Goal: Task Accomplishment & Management: Complete application form

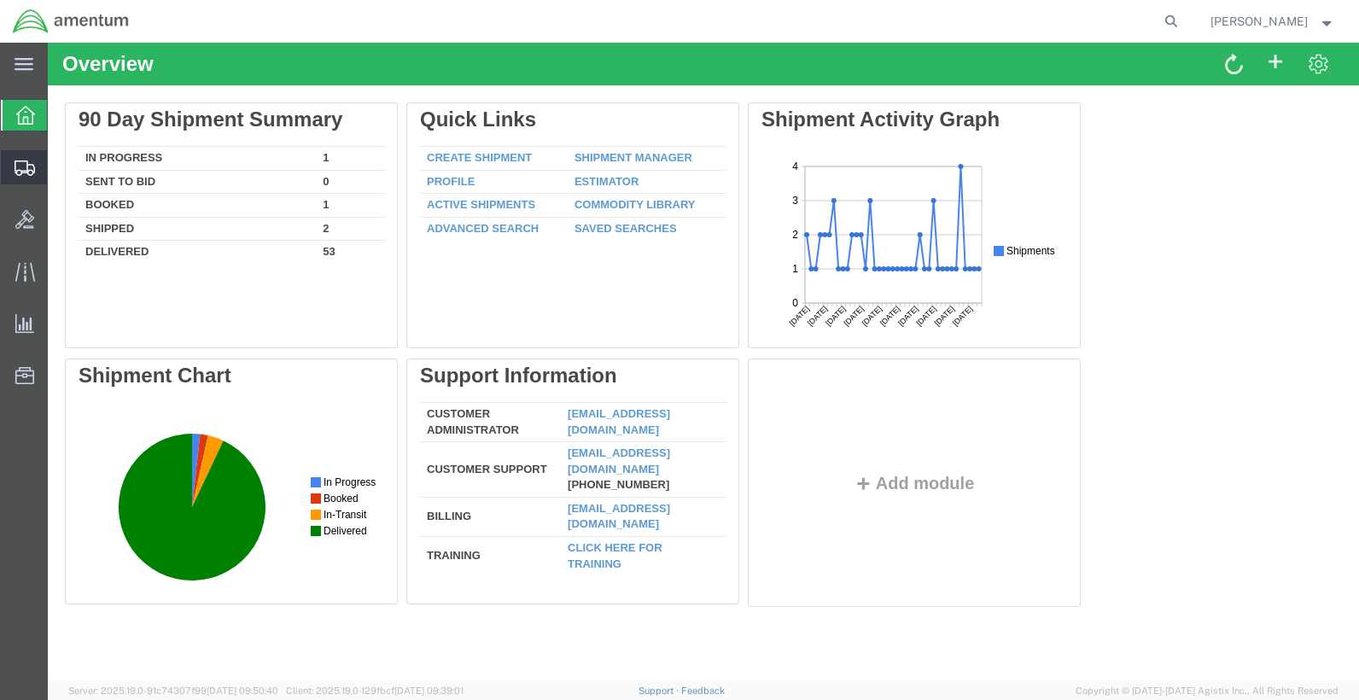
click at [20, 166] on icon at bounding box center [25, 167] width 20 height 15
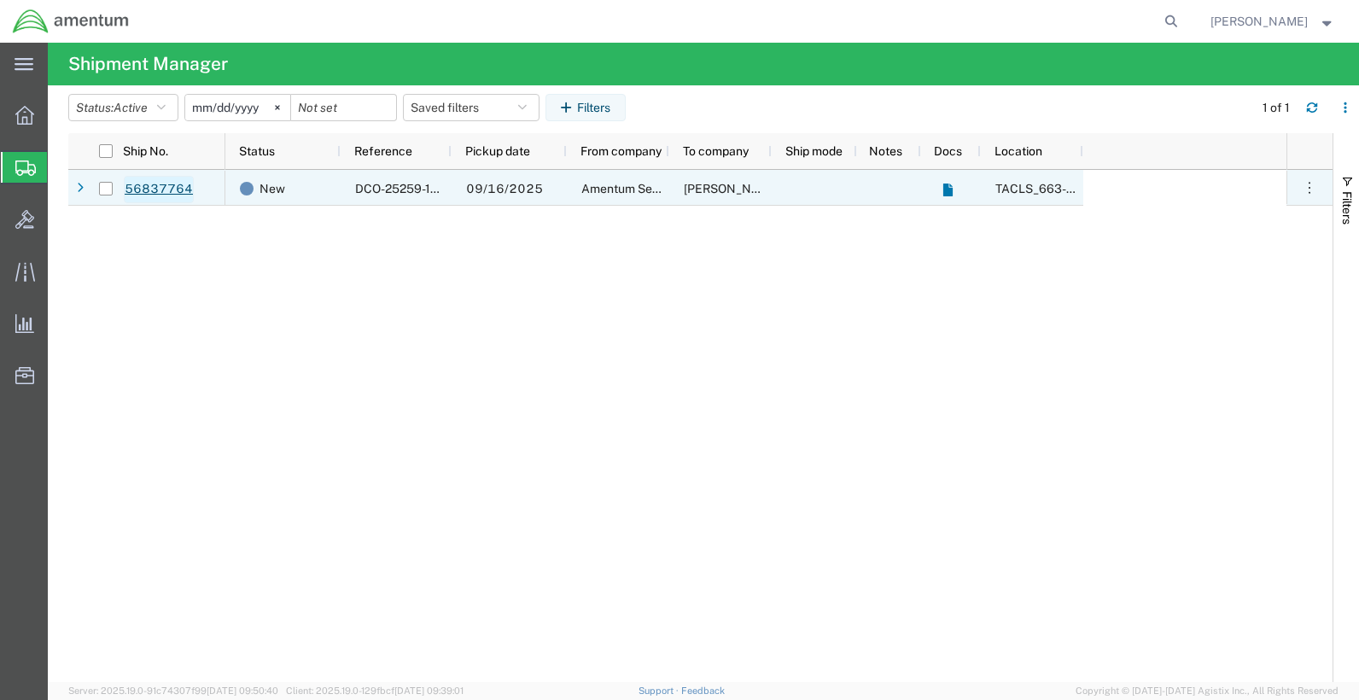
click at [157, 191] on link "56837764" at bounding box center [159, 189] width 70 height 27
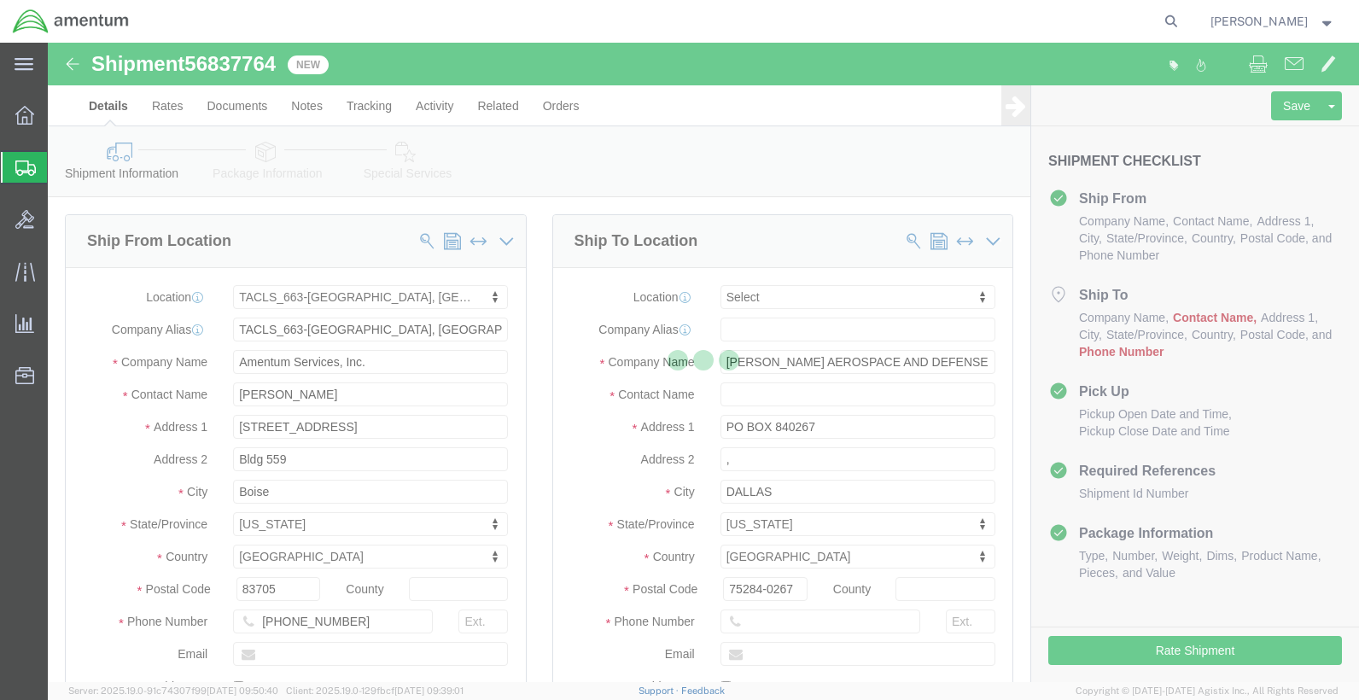
select select "42730"
select select
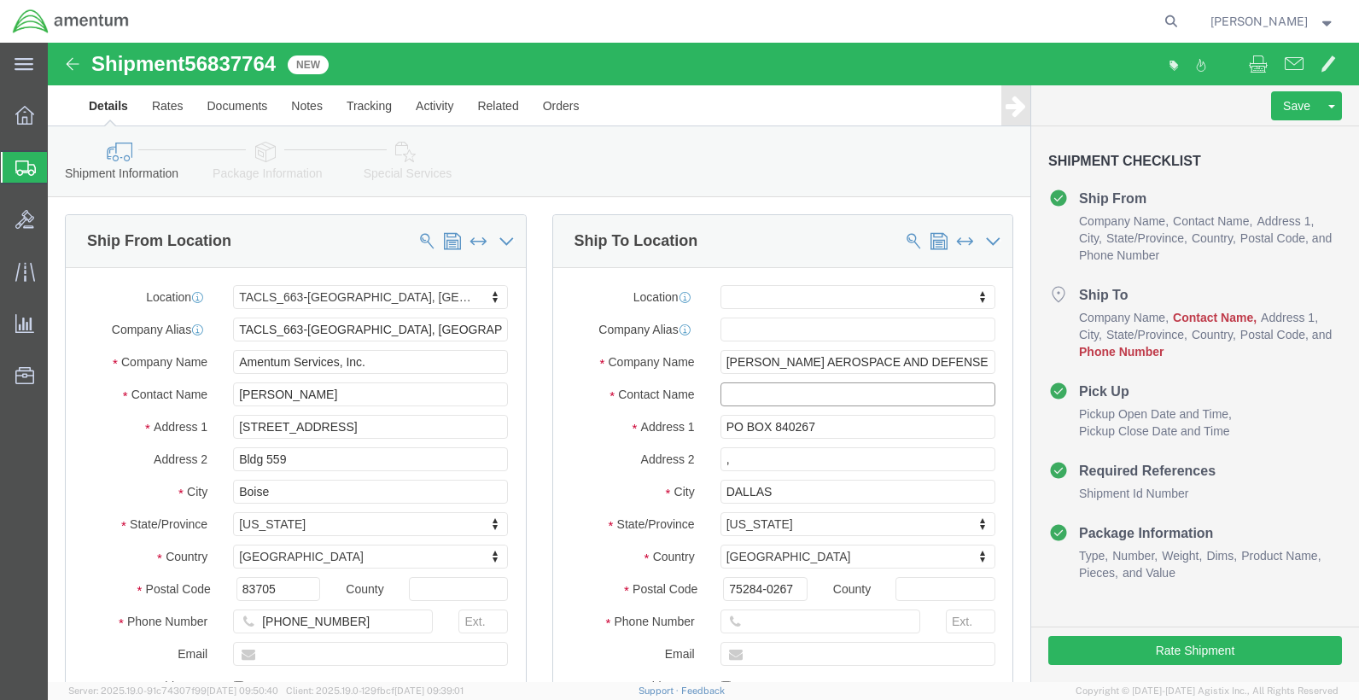
click input "text"
click label "Address 2"
click input "text"
click input ","
click input "PO BOX 840267"
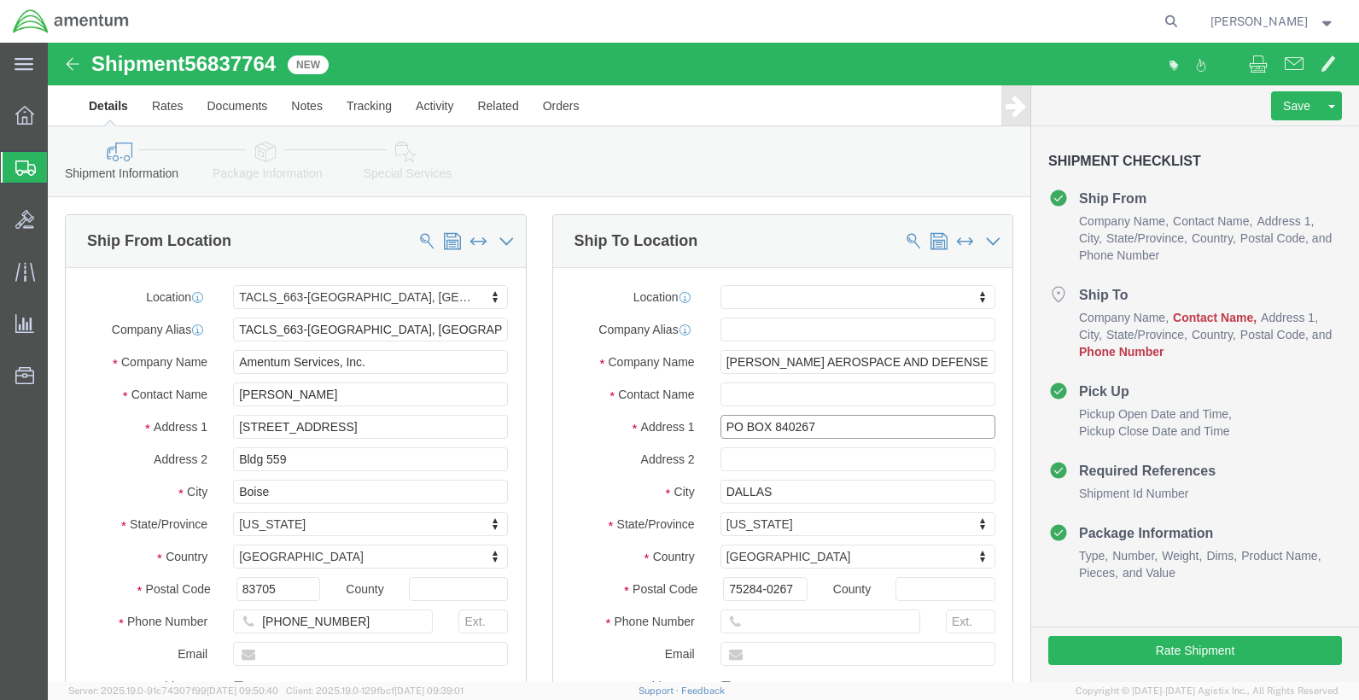
drag, startPoint x: 758, startPoint y: 385, endPoint x: 667, endPoint y: 388, distance: 90.5
click input "PO BOX 840267"
click input "text"
select select
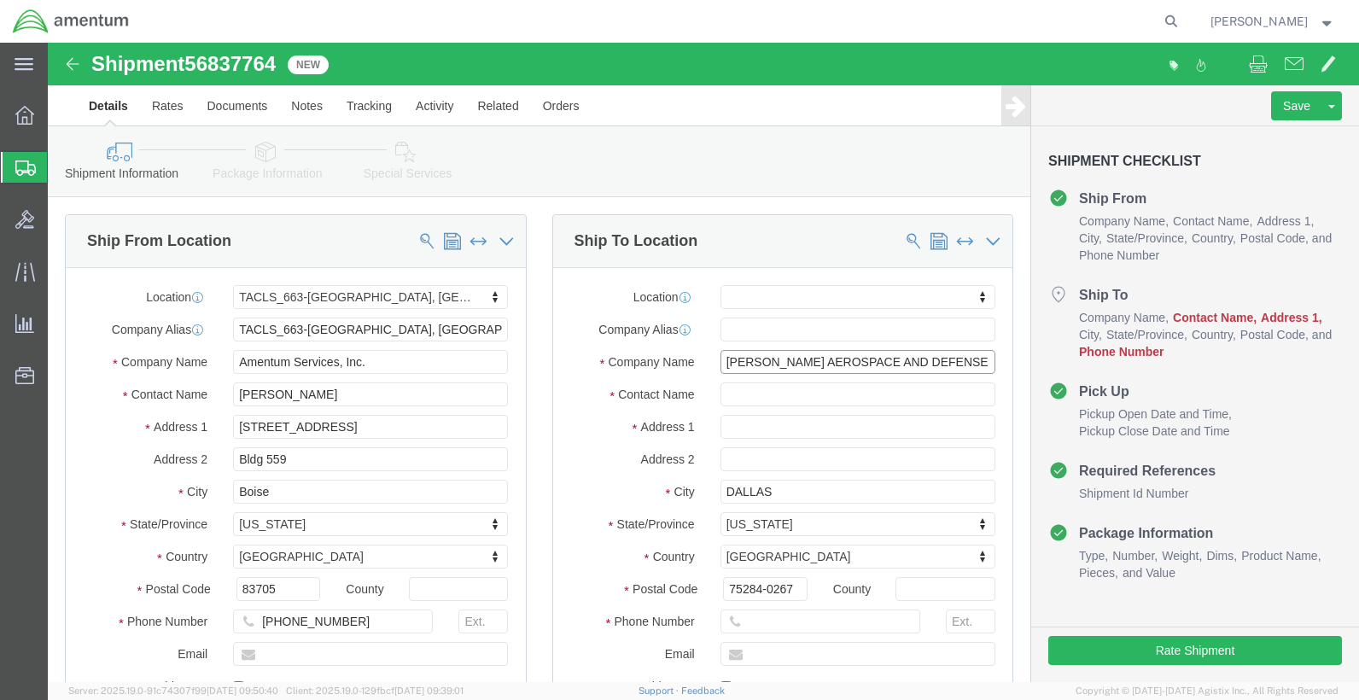
click input "[PERSON_NAME] AEROSPACE AND DEFENSE SYSTEMS"
drag, startPoint x: 920, startPoint y: 323, endPoint x: 700, endPoint y: 328, distance: 220.2
click input "[PERSON_NAME] AEROSPACE AND DEFENSE SYSTEMS"
type input "S"
click input "text"
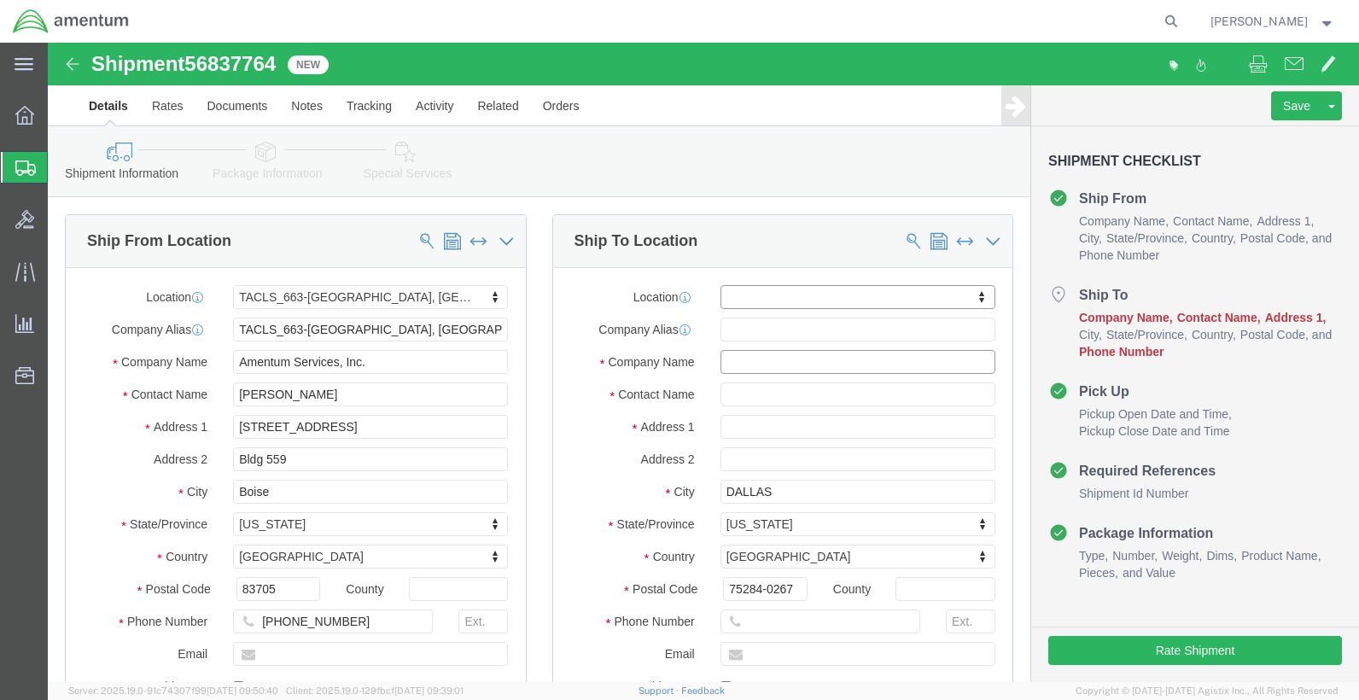
click input "text"
type input "steveb"
click at [22, 164] on icon at bounding box center [25, 167] width 20 height 15
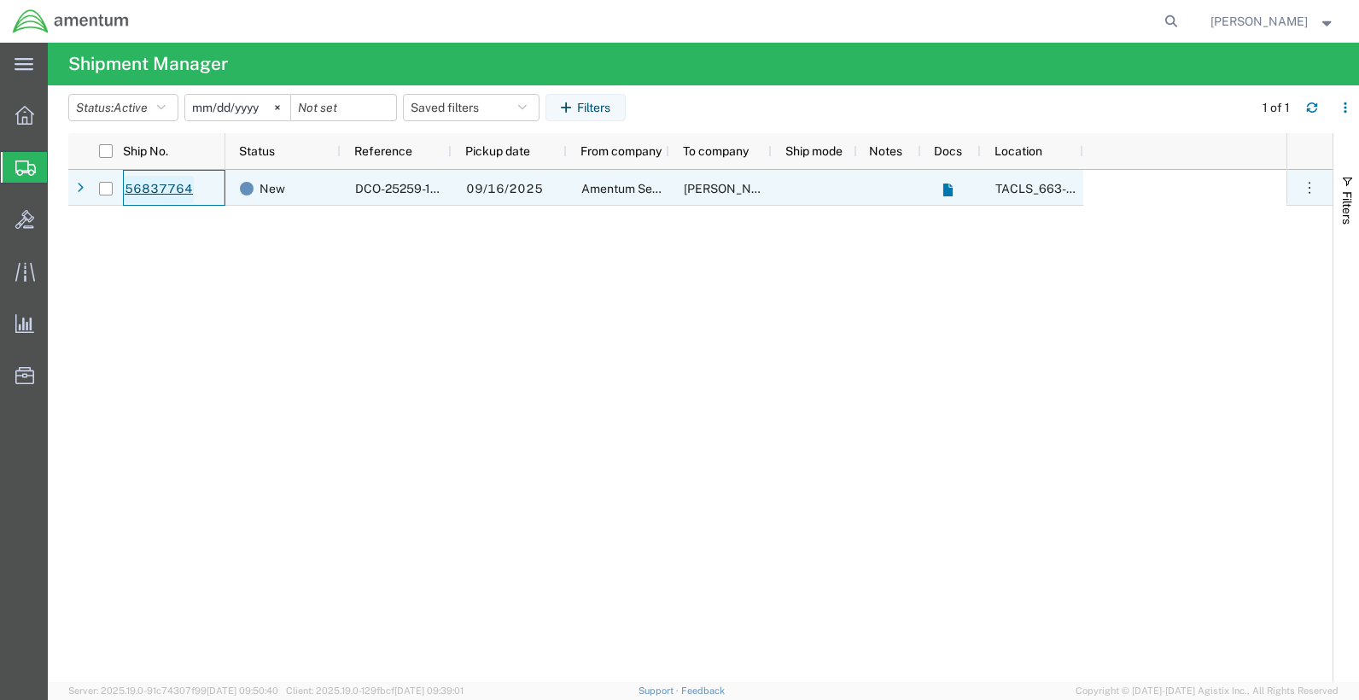
click at [182, 188] on link "56837764" at bounding box center [159, 189] width 70 height 27
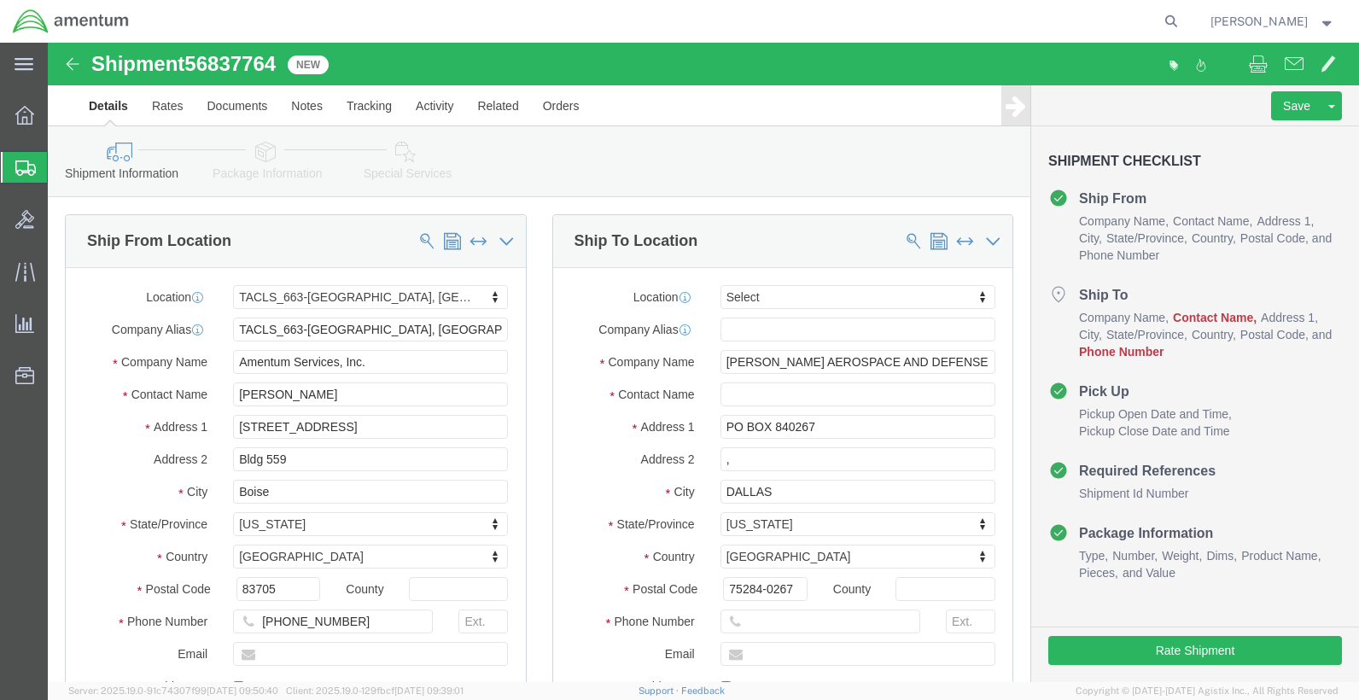
select select "42730"
select select
click input "text"
type input "."
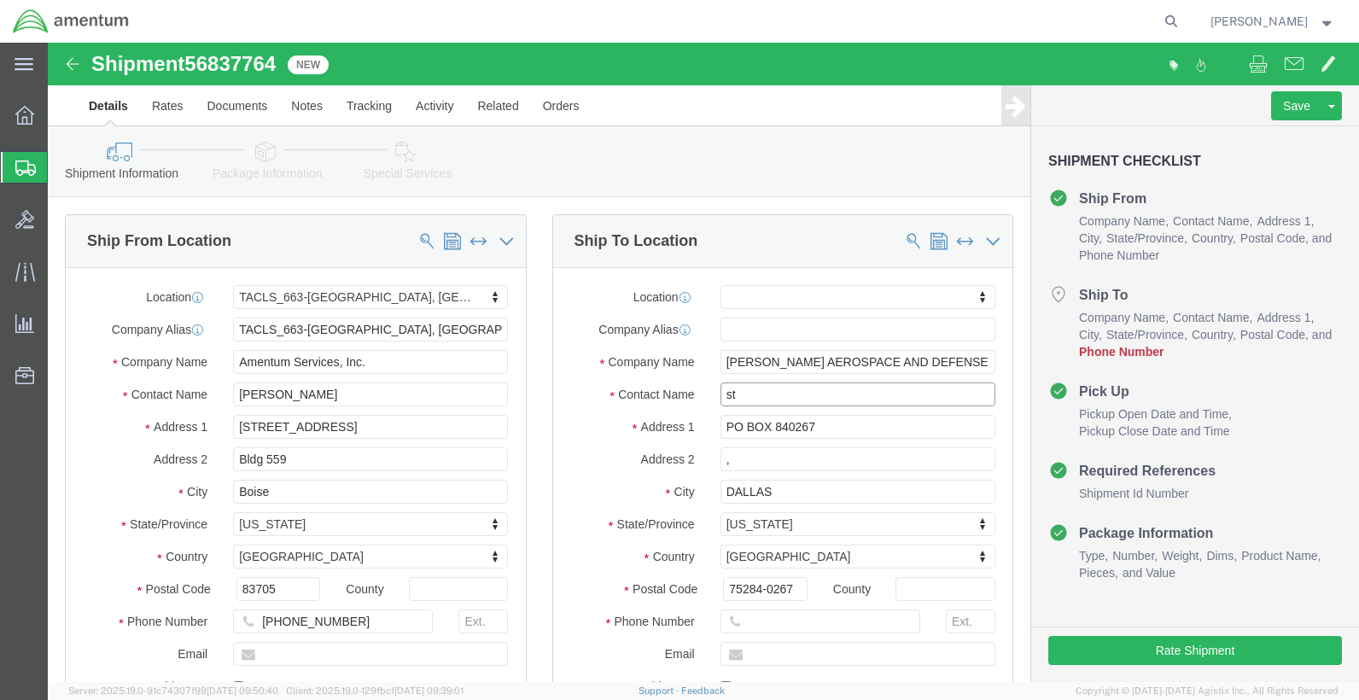
type input "s"
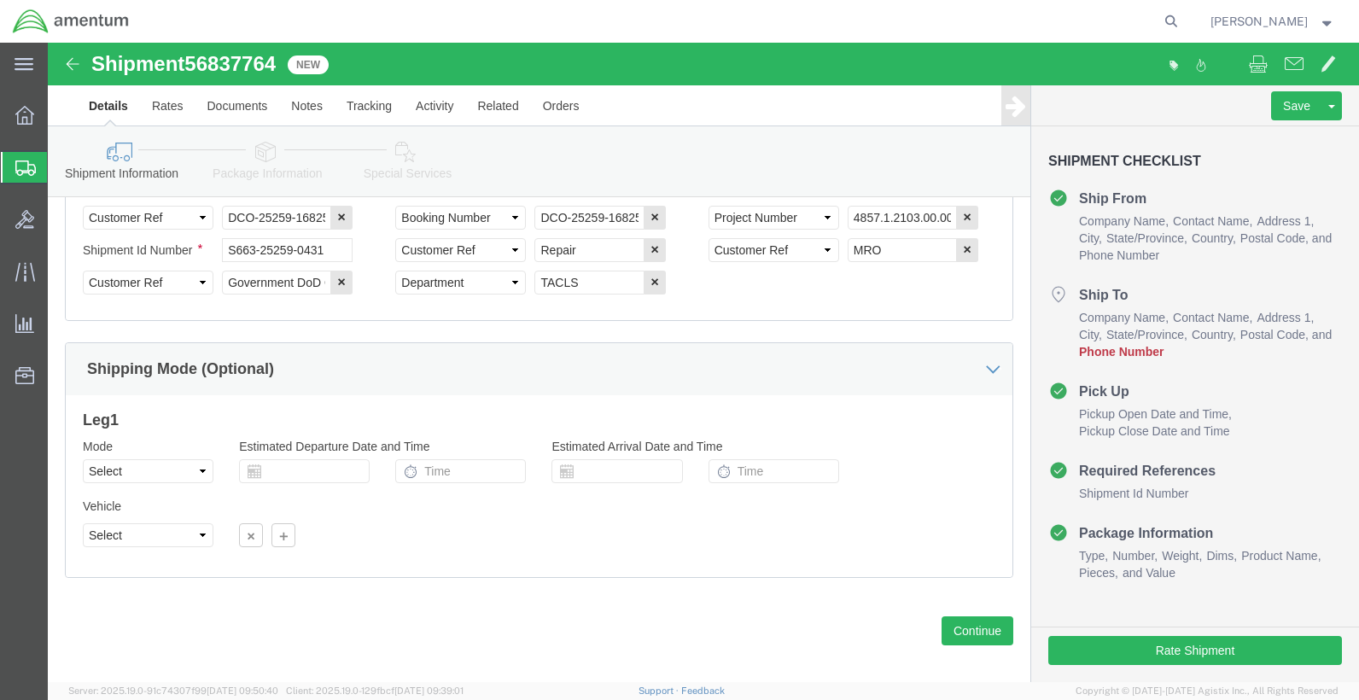
scroll to position [905, 0]
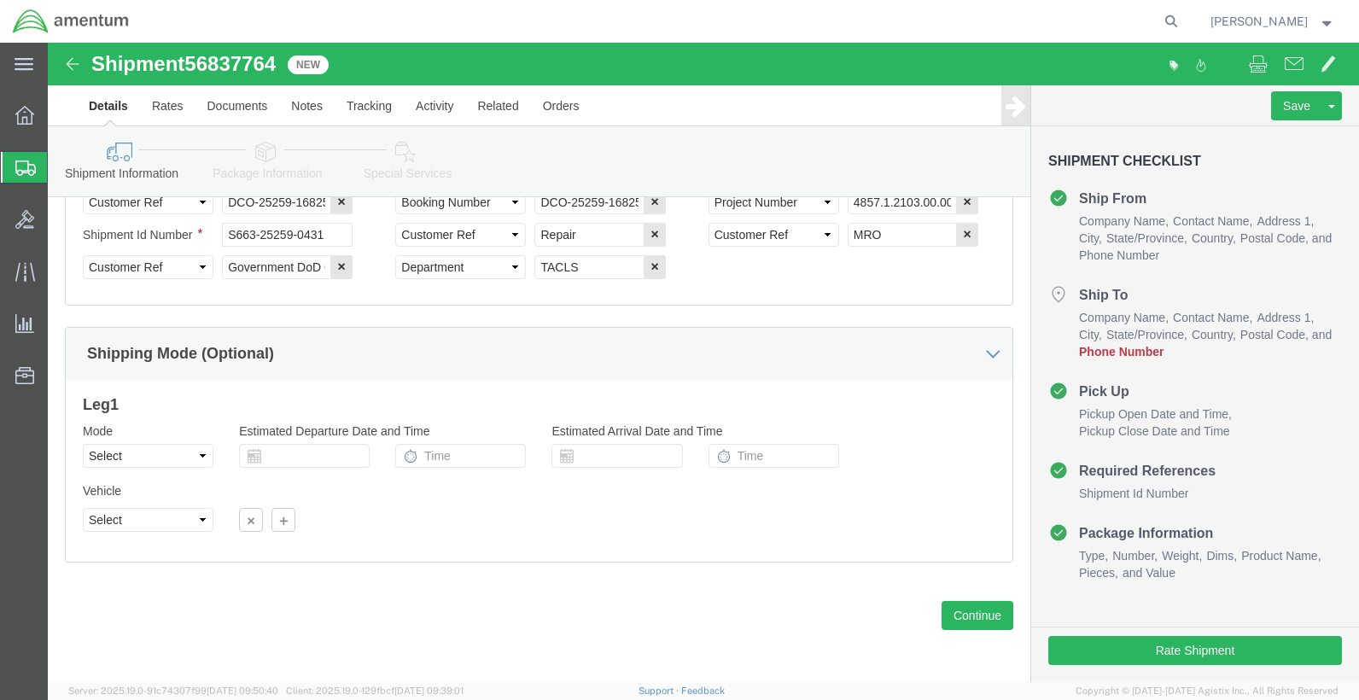
type input "[PERSON_NAME] AEROSPACE"
click button "Continue"
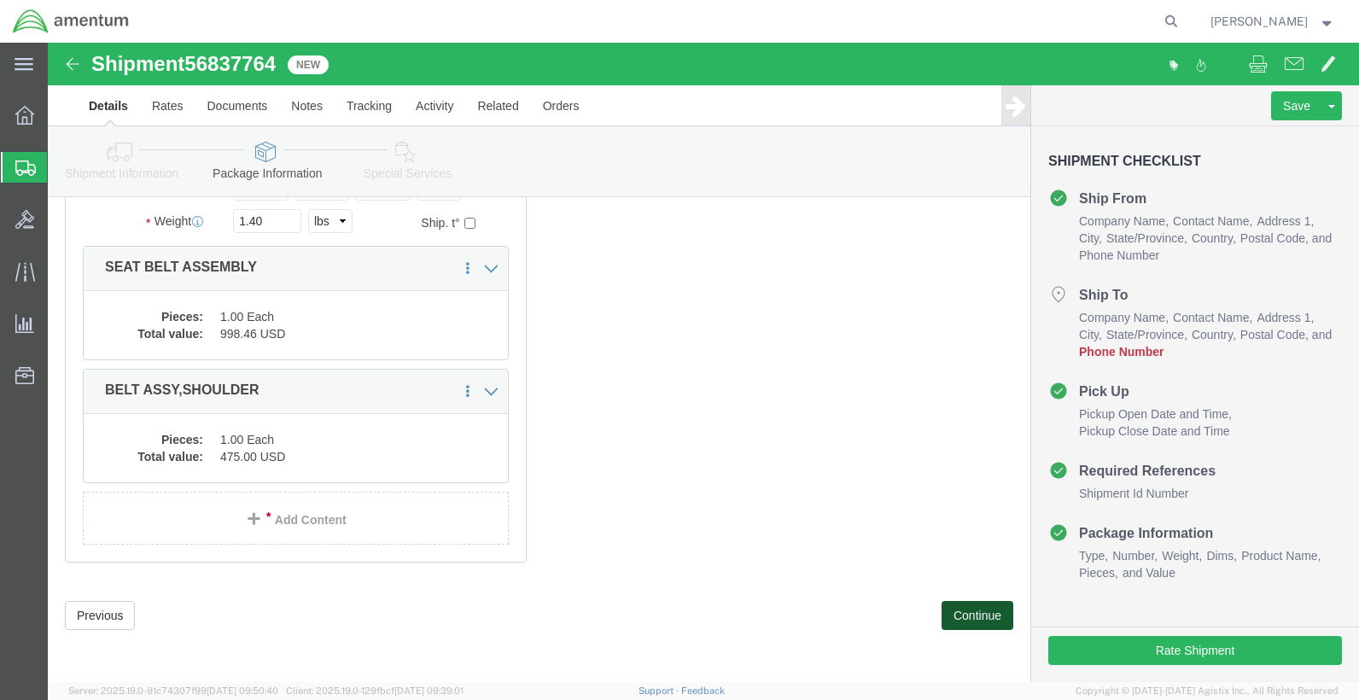
scroll to position [148, 0]
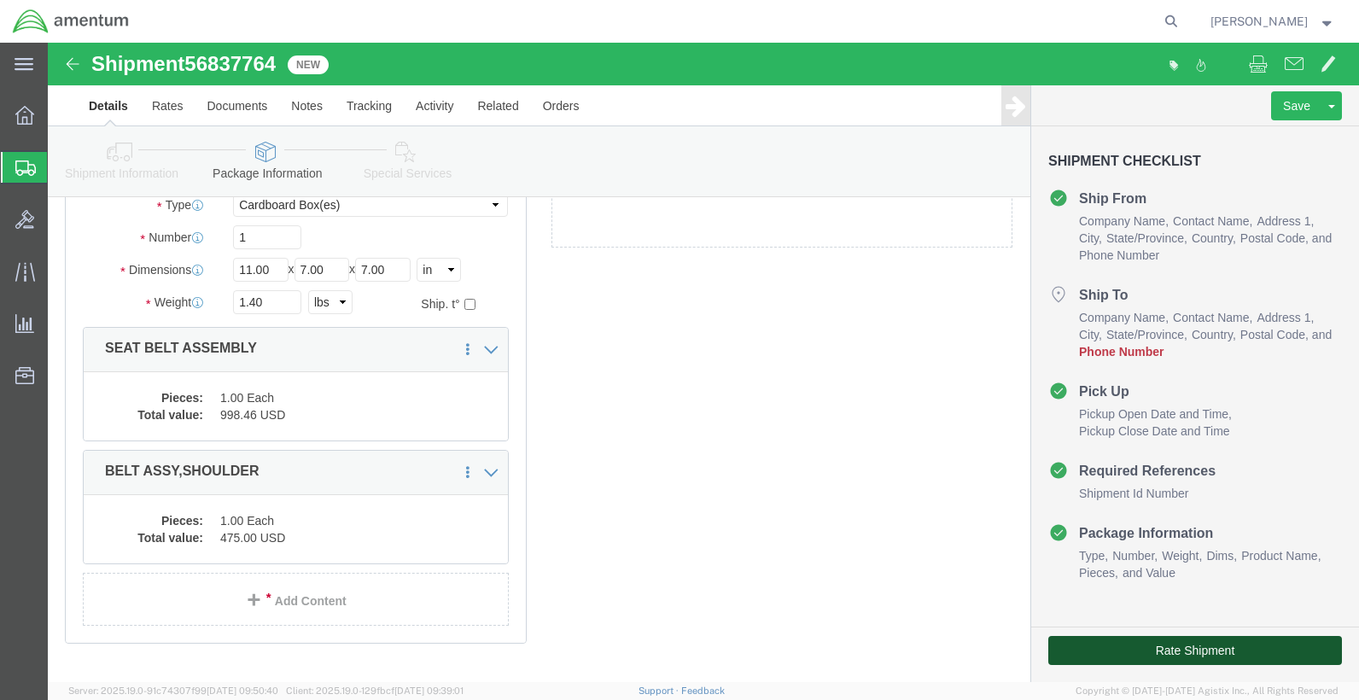
click button "Rate Shipment"
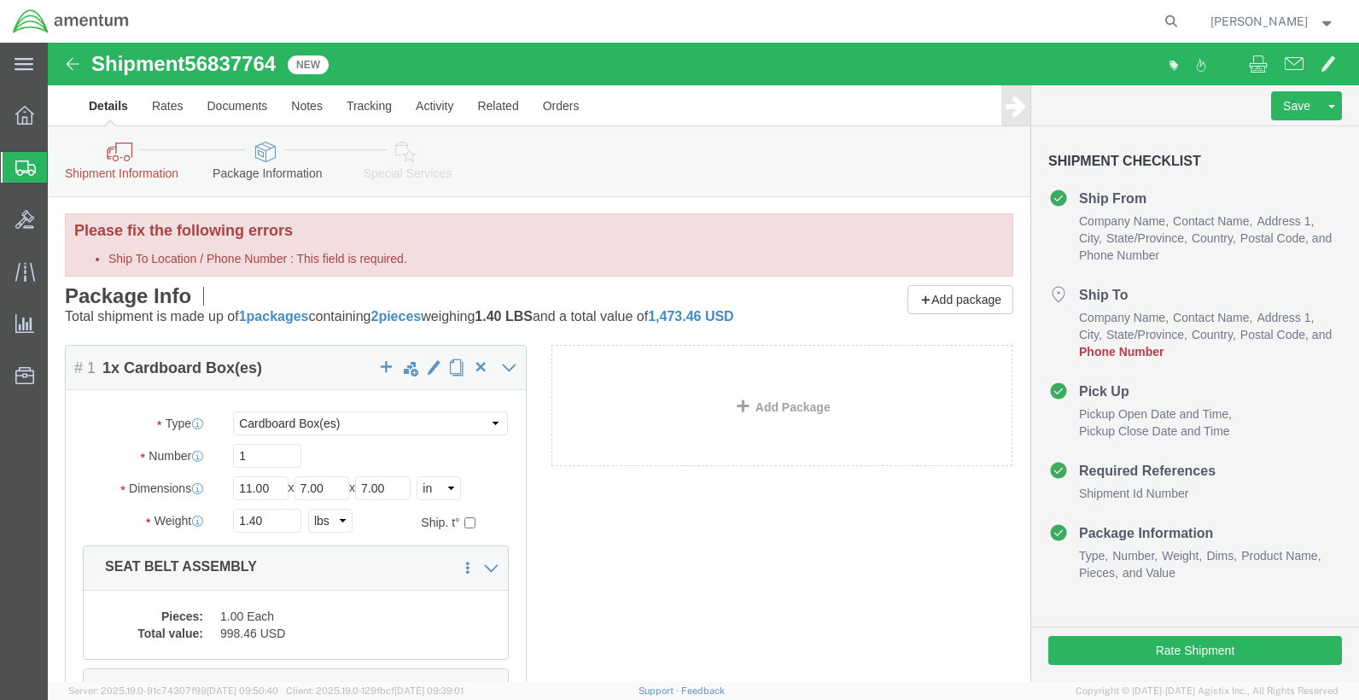
scroll to position [0, 0]
click link "Shipment Information"
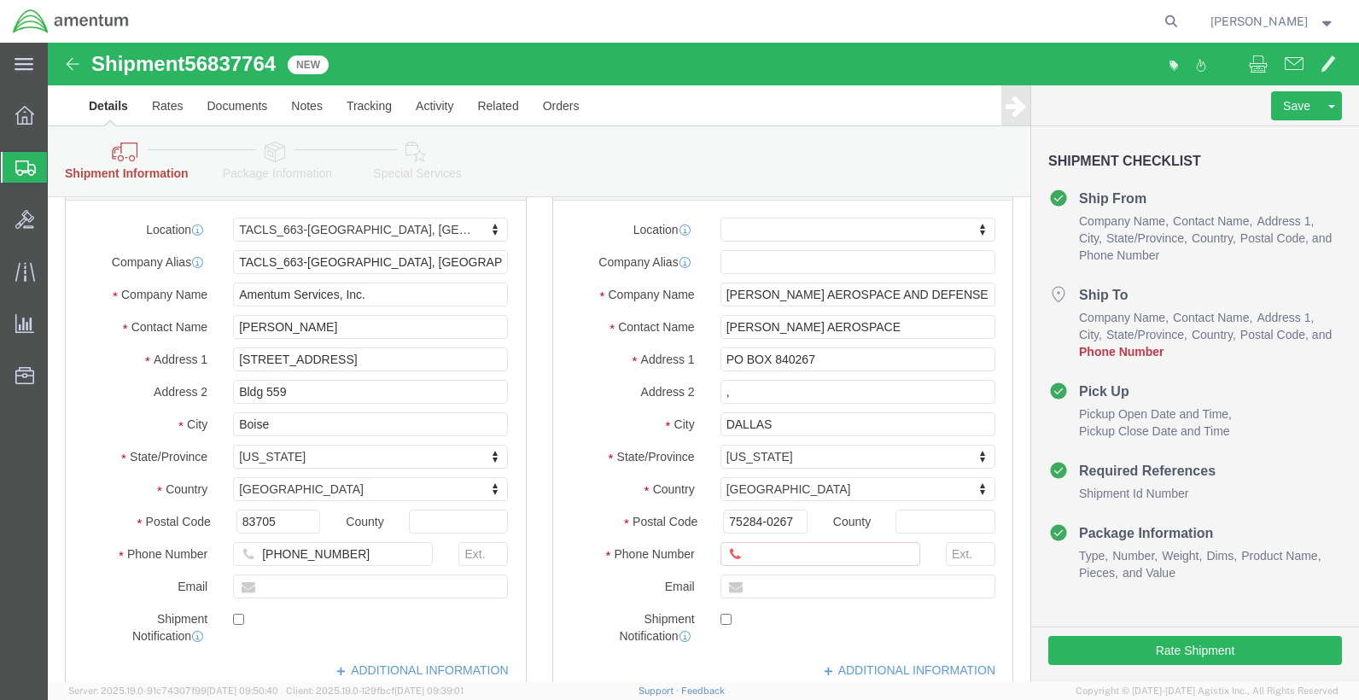
scroll to position [171, 0]
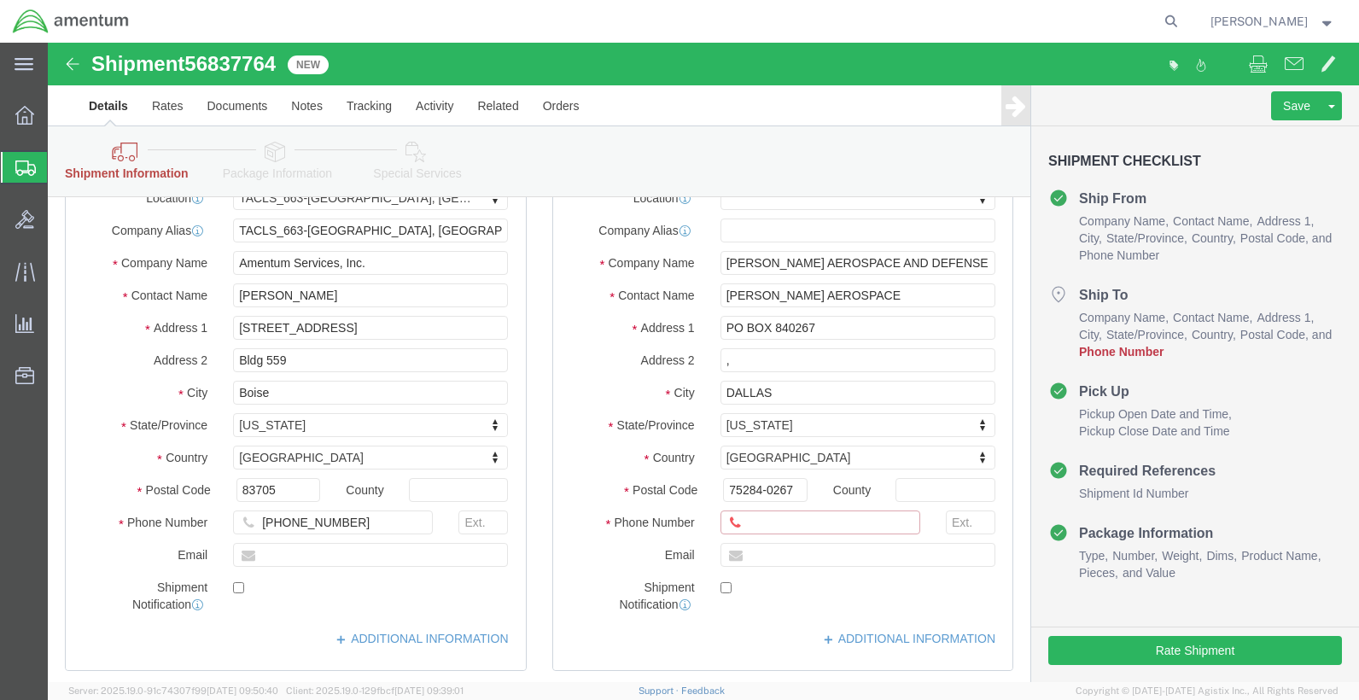
click input "Ship To Location / Phone Number : This field is required."
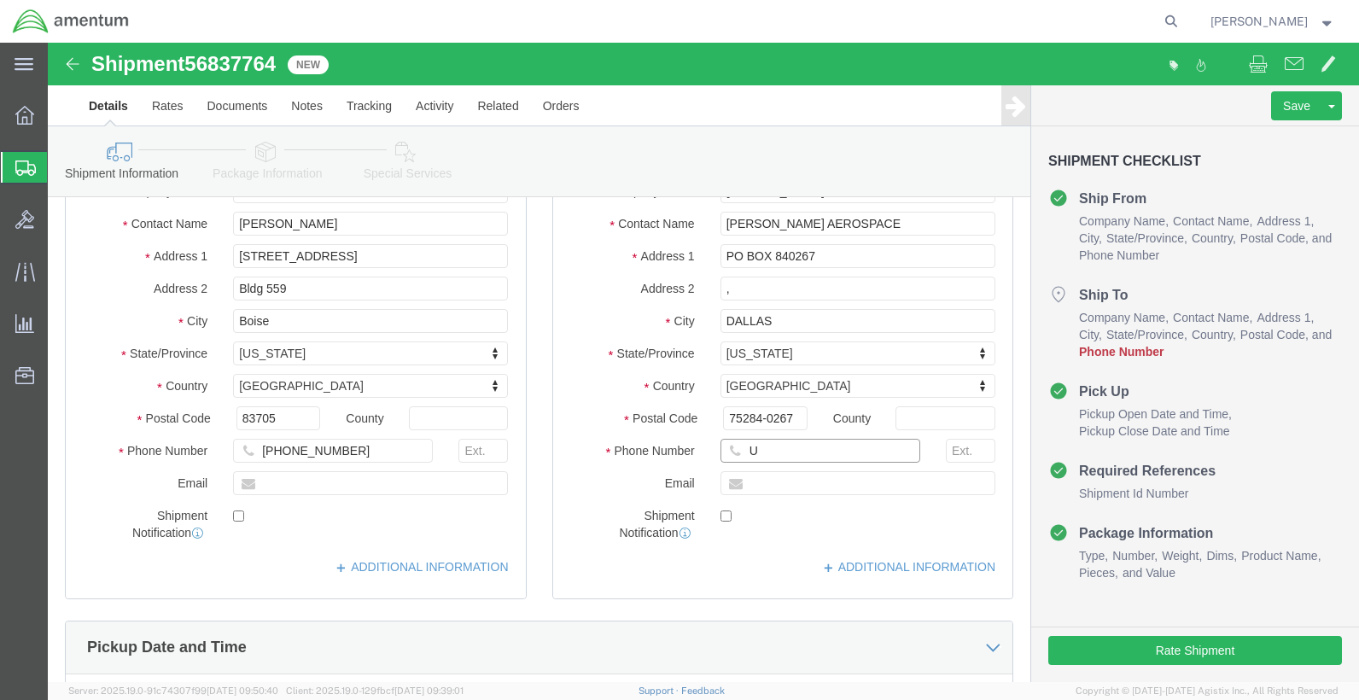
scroll to position [99, 0]
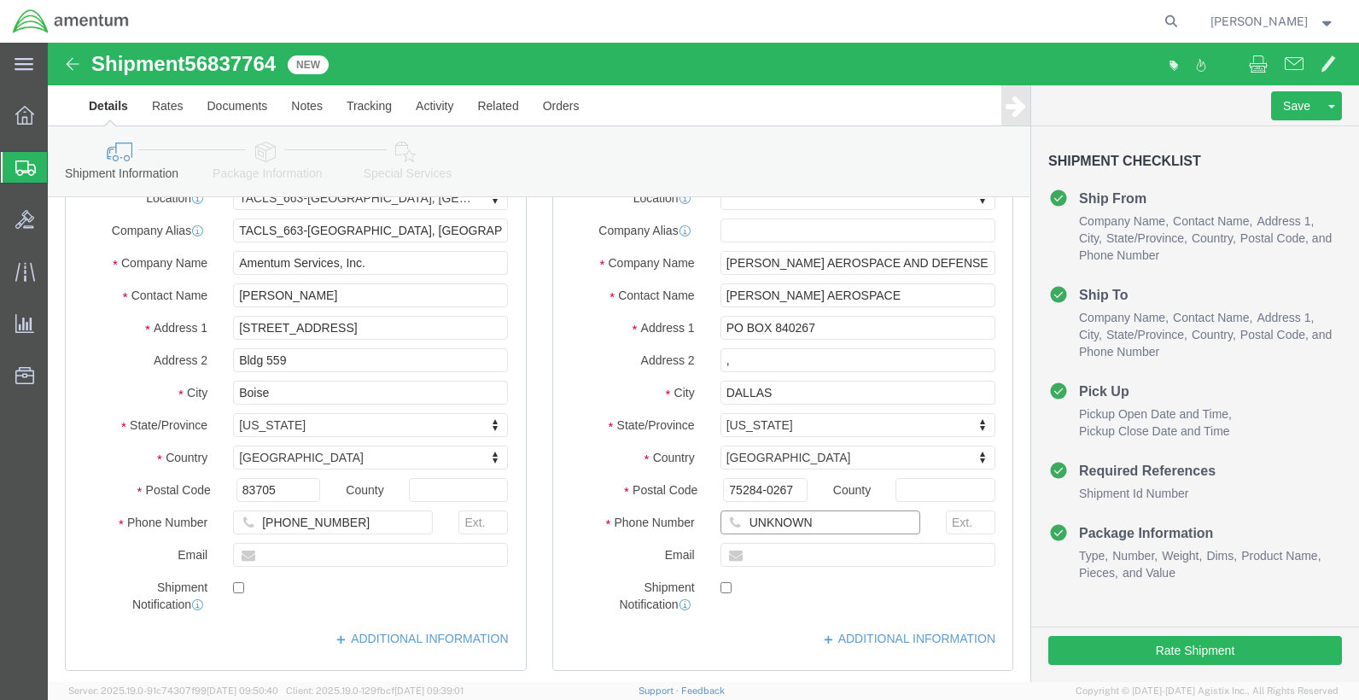
type input "UNKNOWN"
click div "Postal Code 75284-0267"
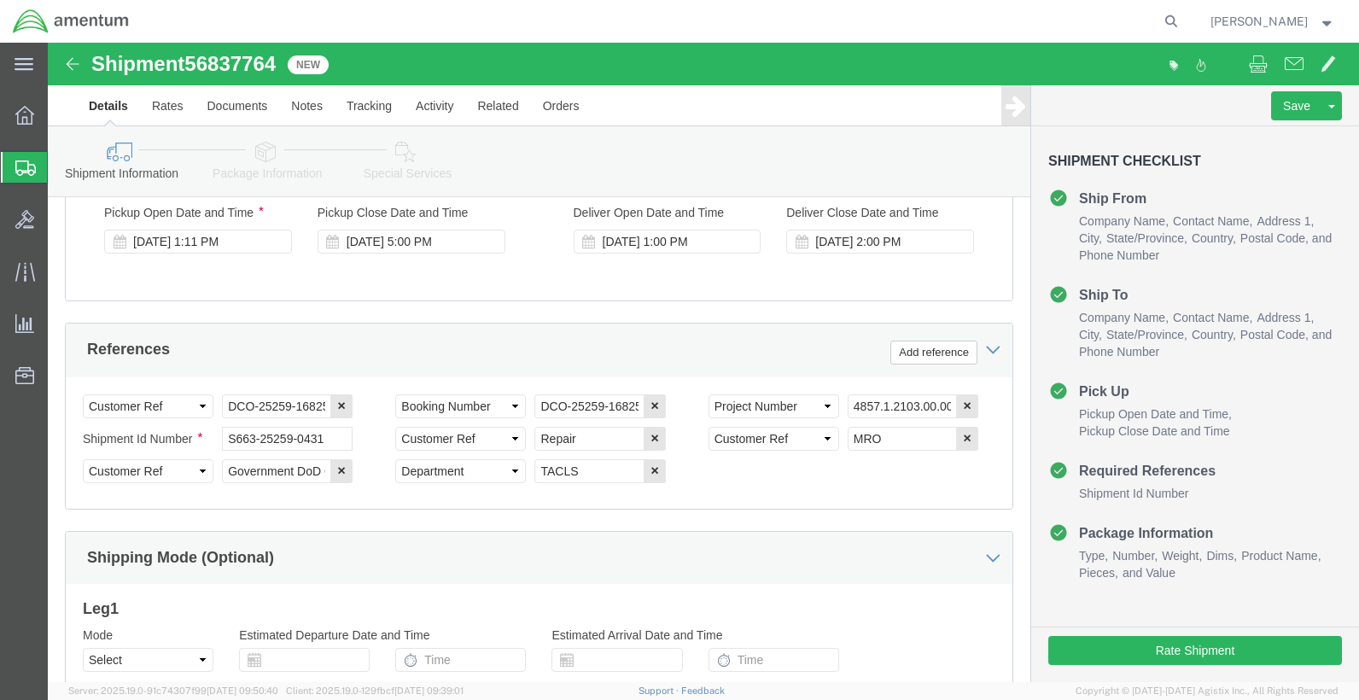
scroll to position [905, 0]
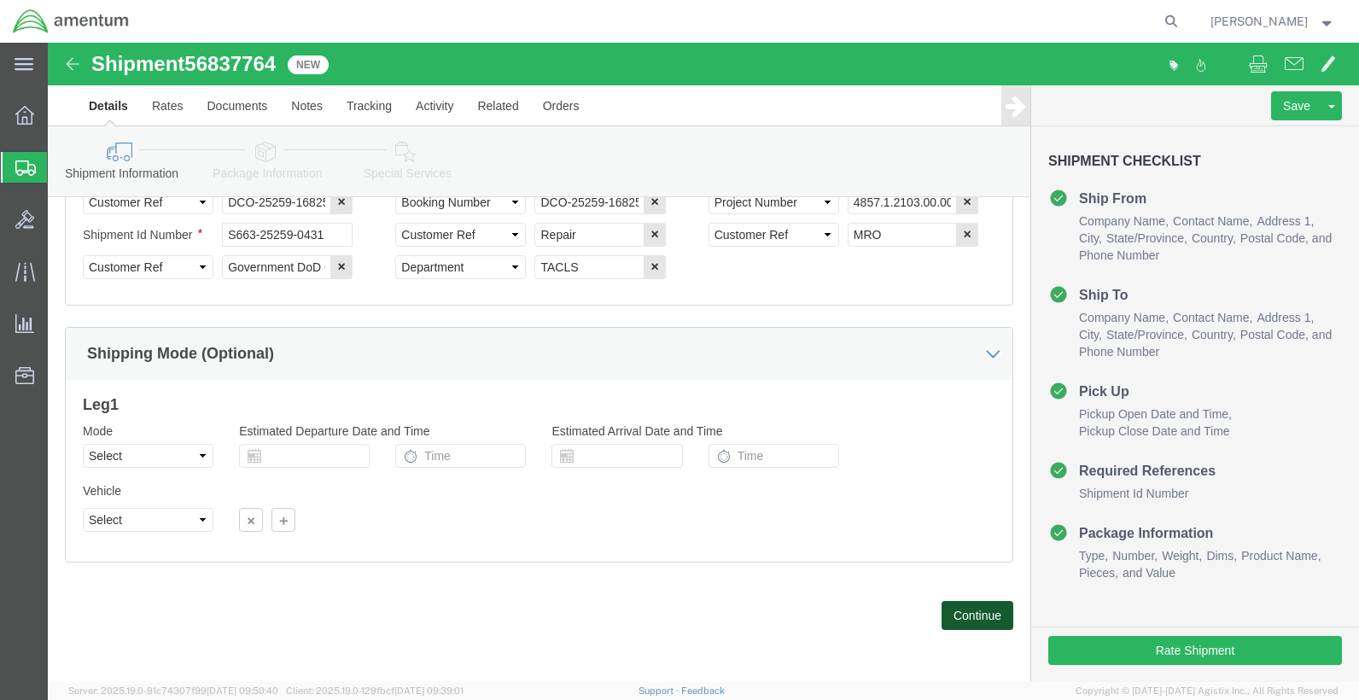
click button "Continue"
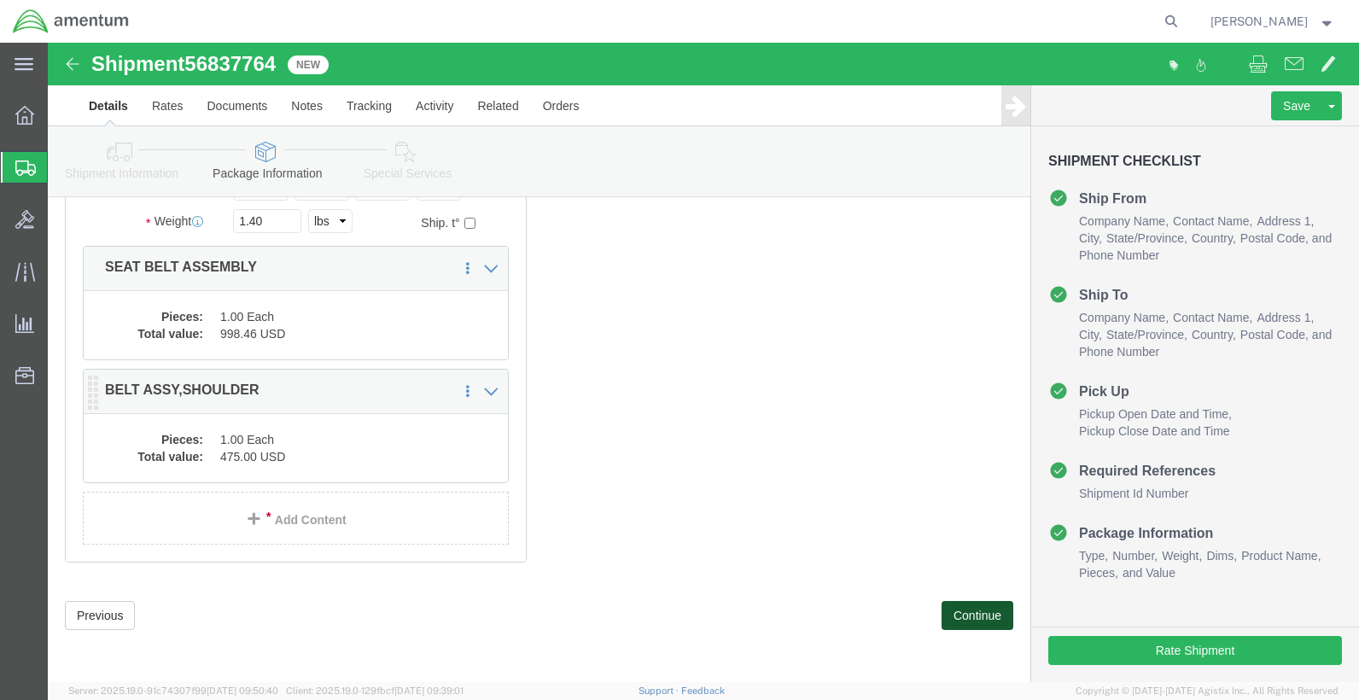
scroll to position [246, 0]
click button "Continue"
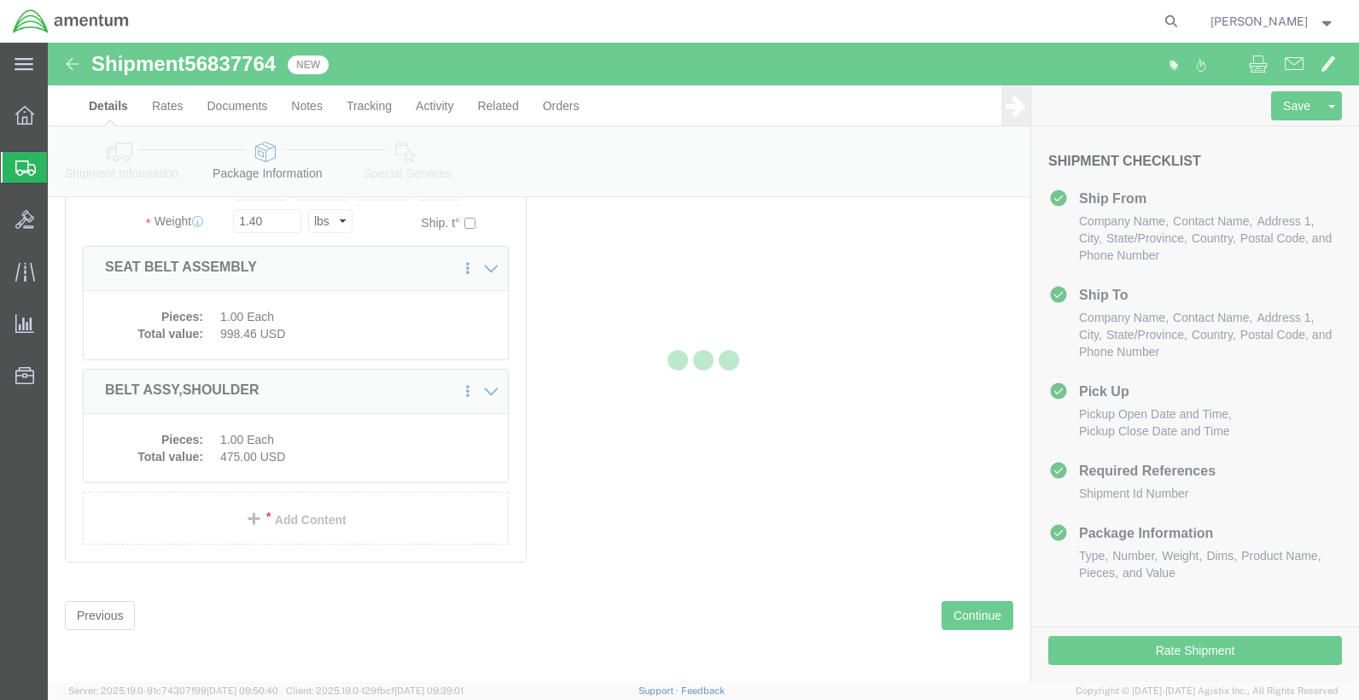
select select
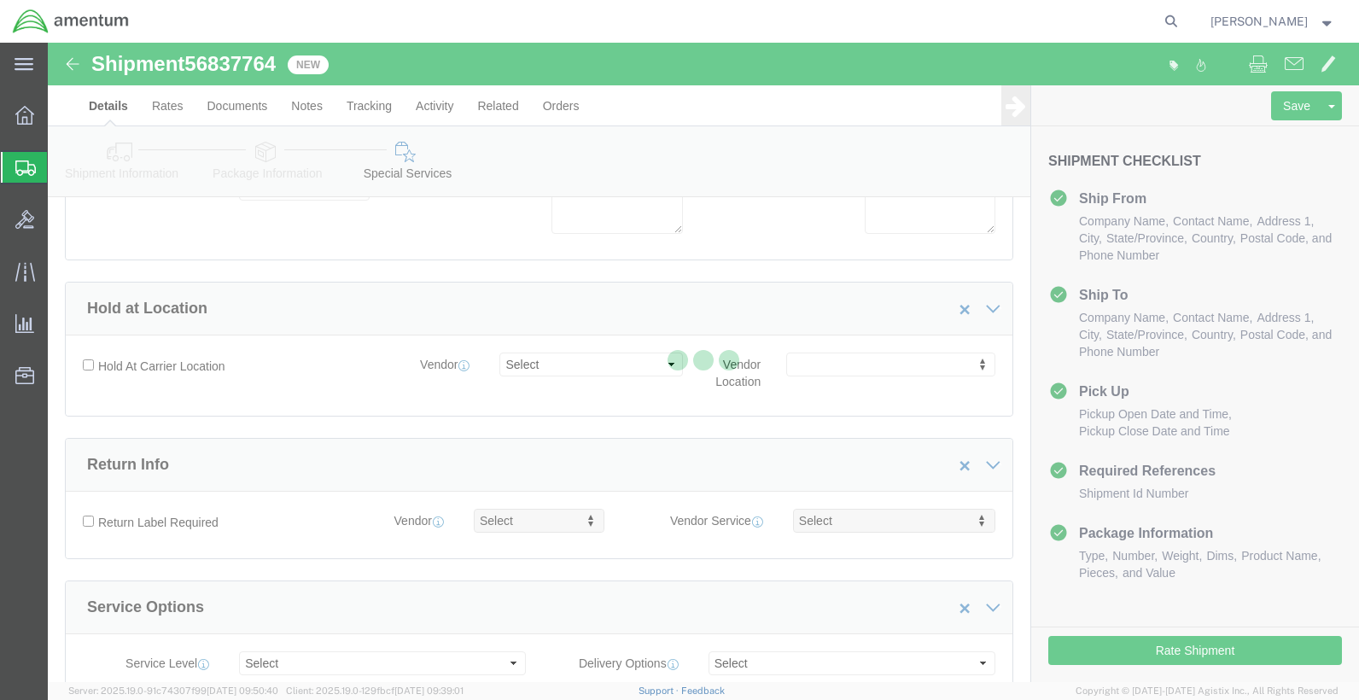
scroll to position [1673, 0]
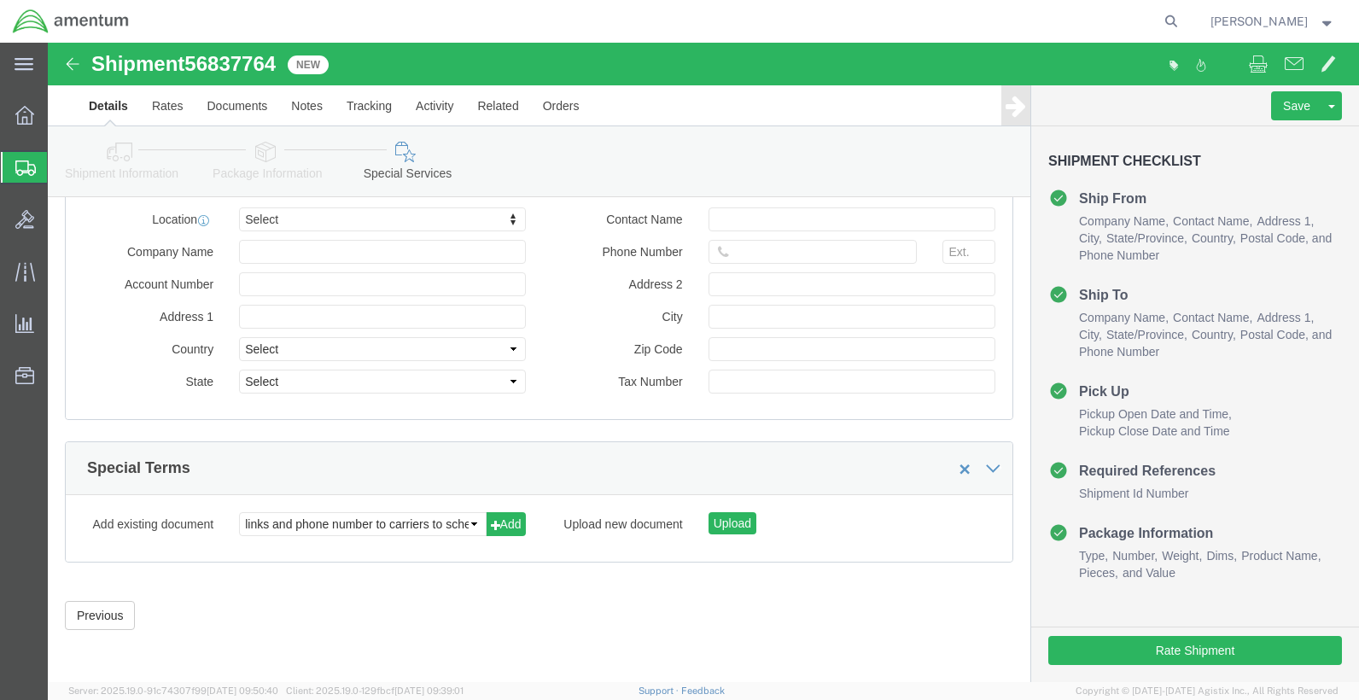
select select "DEPARTMENT"
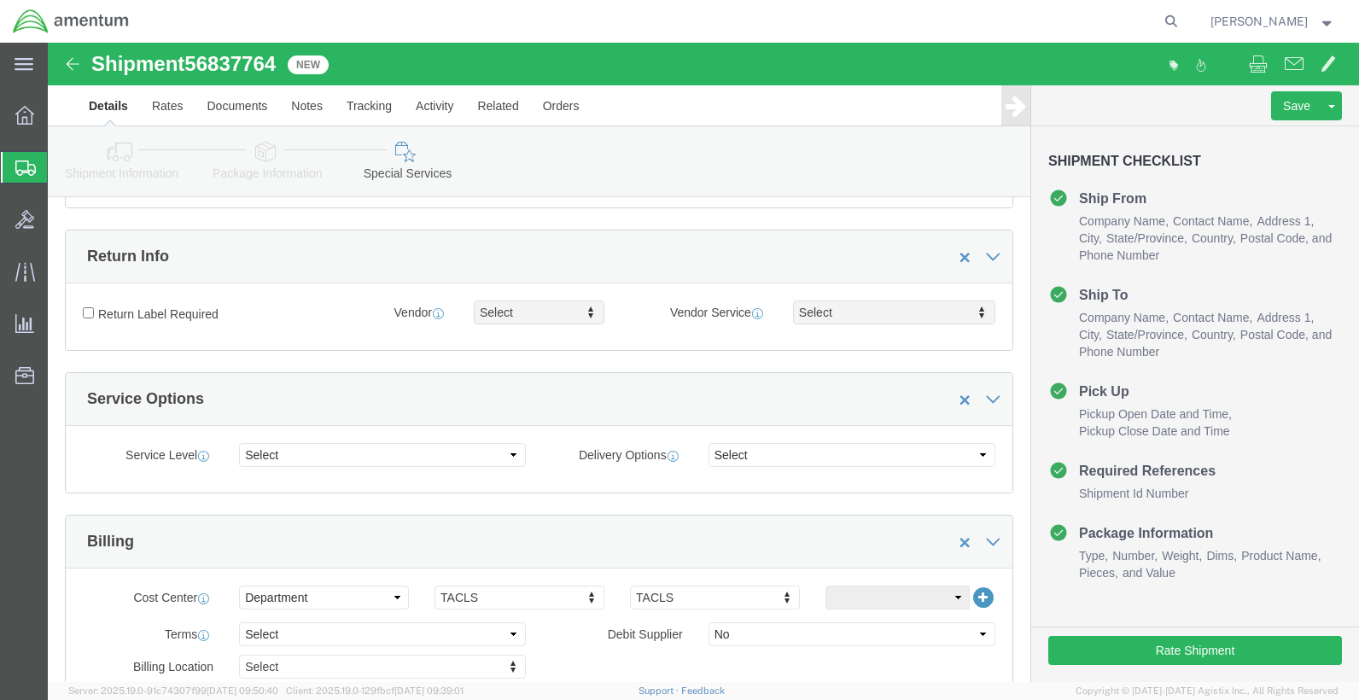
scroll to position [68, 0]
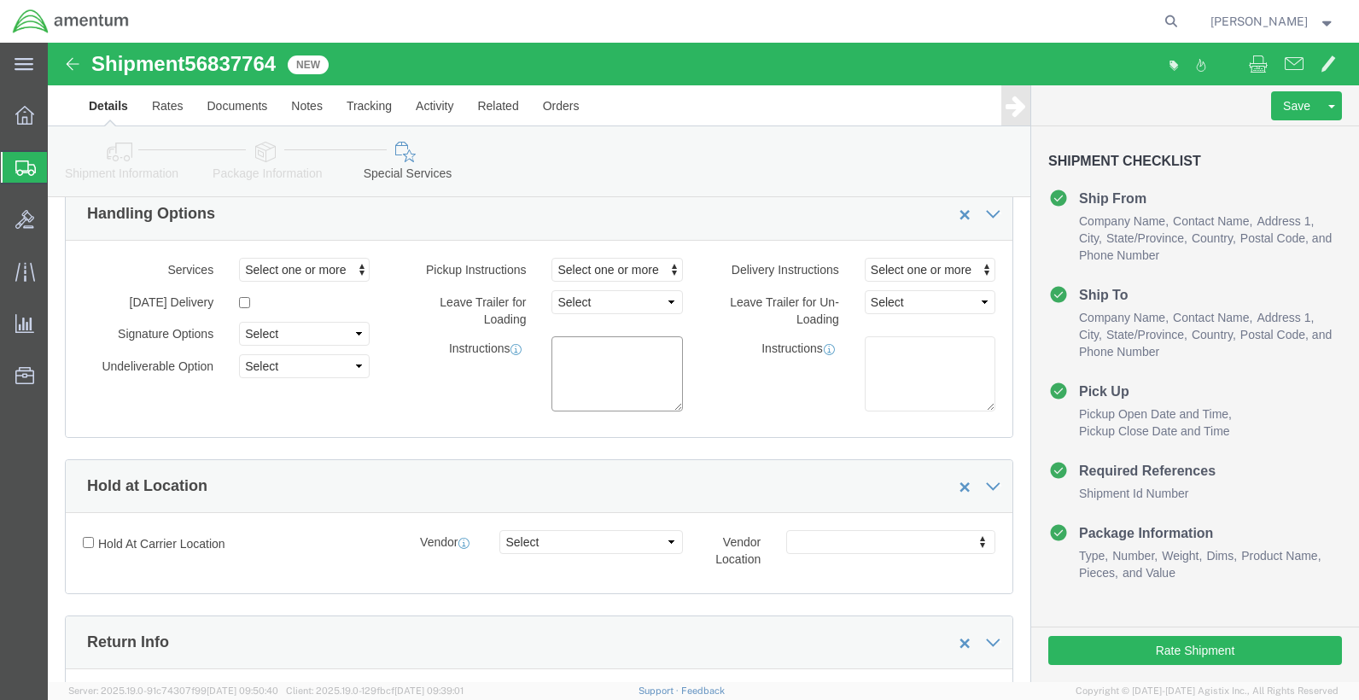
click textarea
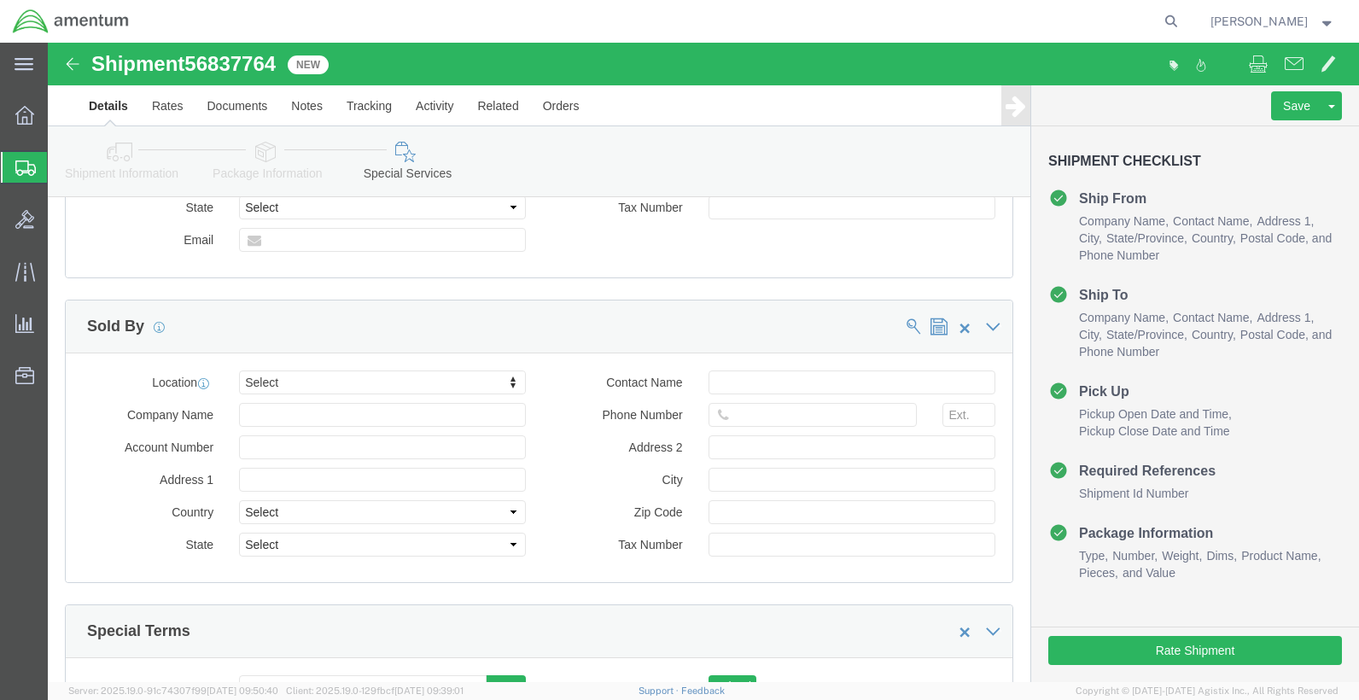
scroll to position [1693, 0]
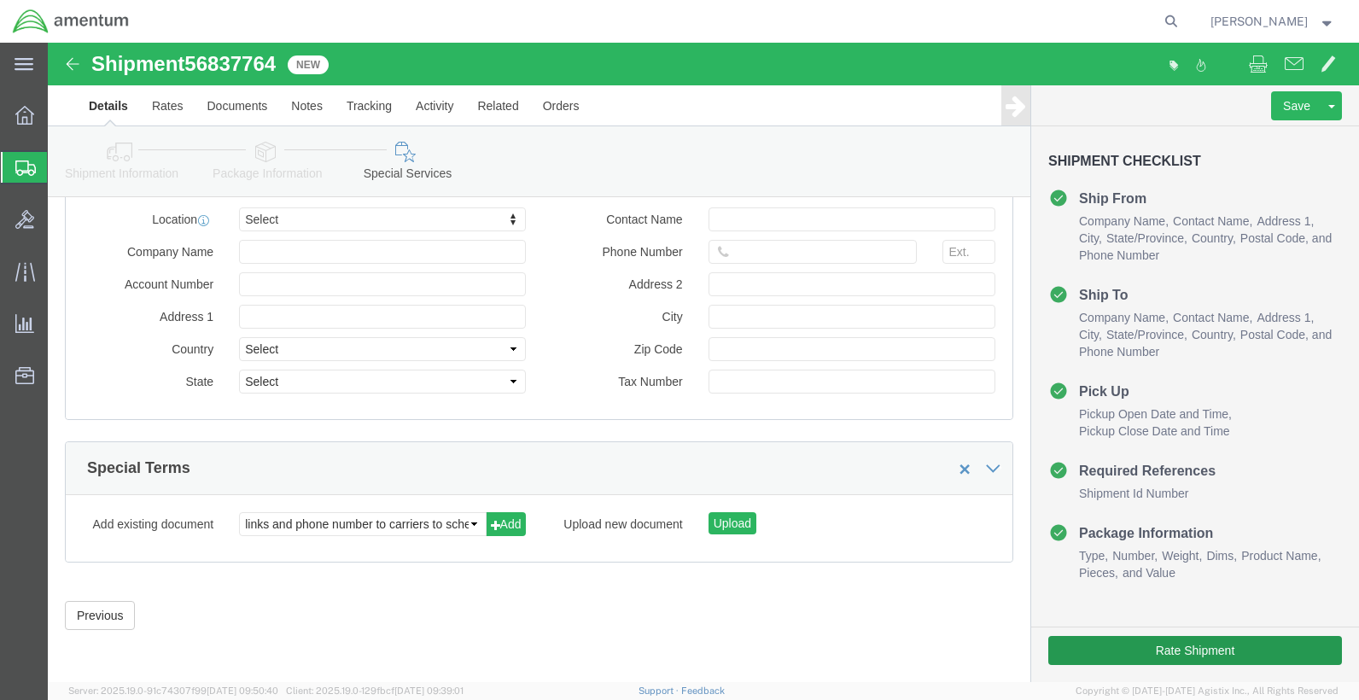
type textarea "INSIDE HANGER PICKUP, CENTER NORTH WALL"
click button "Rate Shipment"
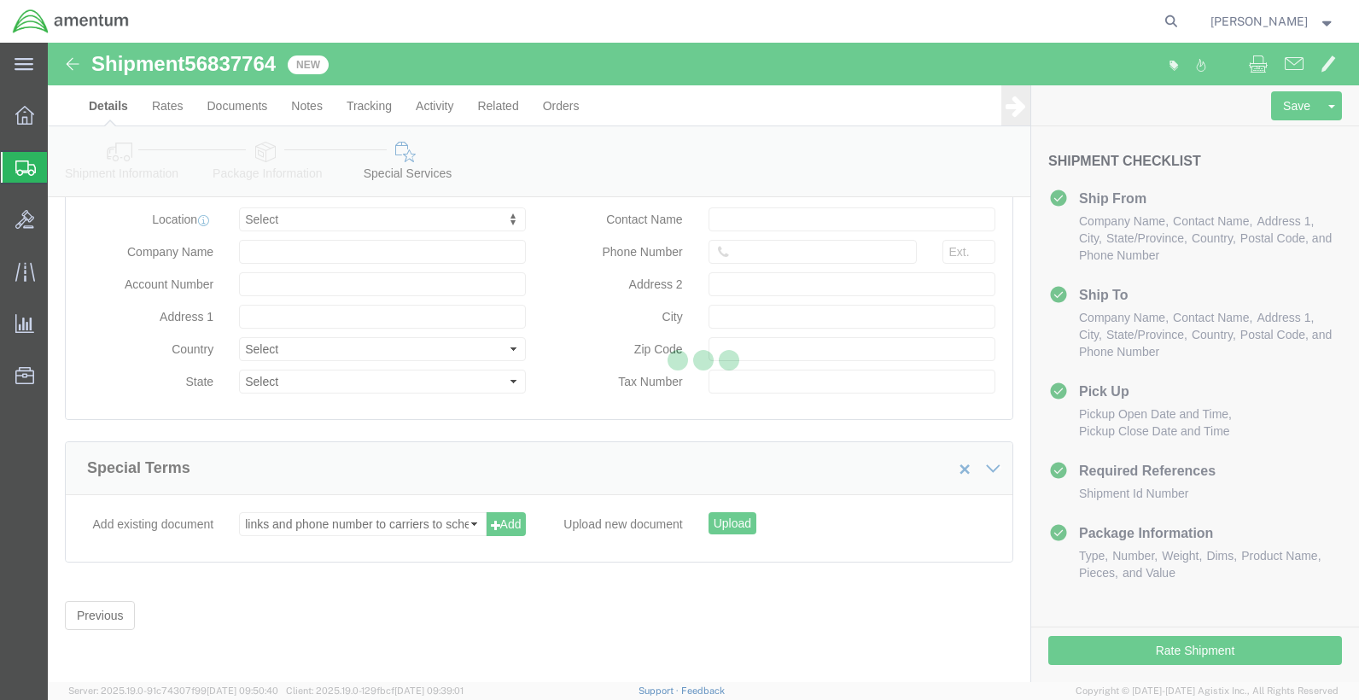
select select "42730"
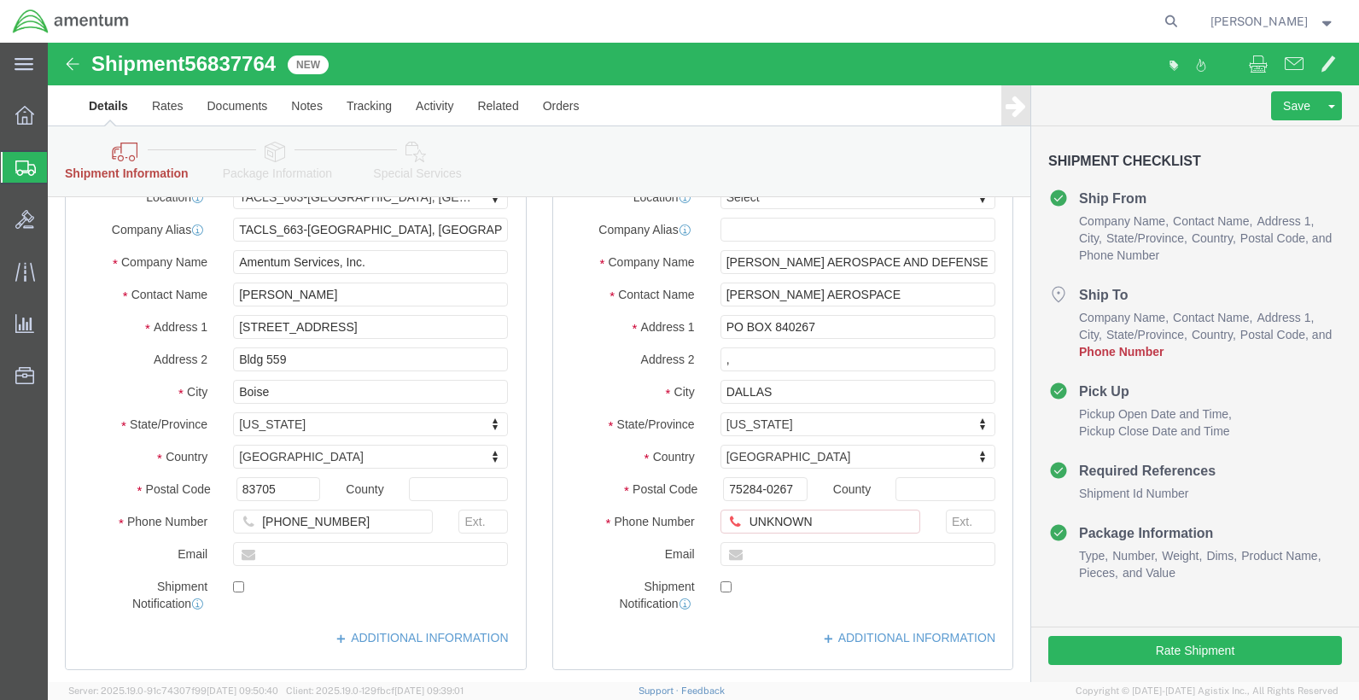
scroll to position [171, 0]
drag, startPoint x: 774, startPoint y: 480, endPoint x: 596, endPoint y: 481, distance: 178.4
click div "Phone Number UNKNOWN A valid Destination Phone Number is required"
type input "1234567890"
click div "Location Select Select My Profile Location [PHONE_NUMBER] [PHONE_NUMBER] [PHONE…"
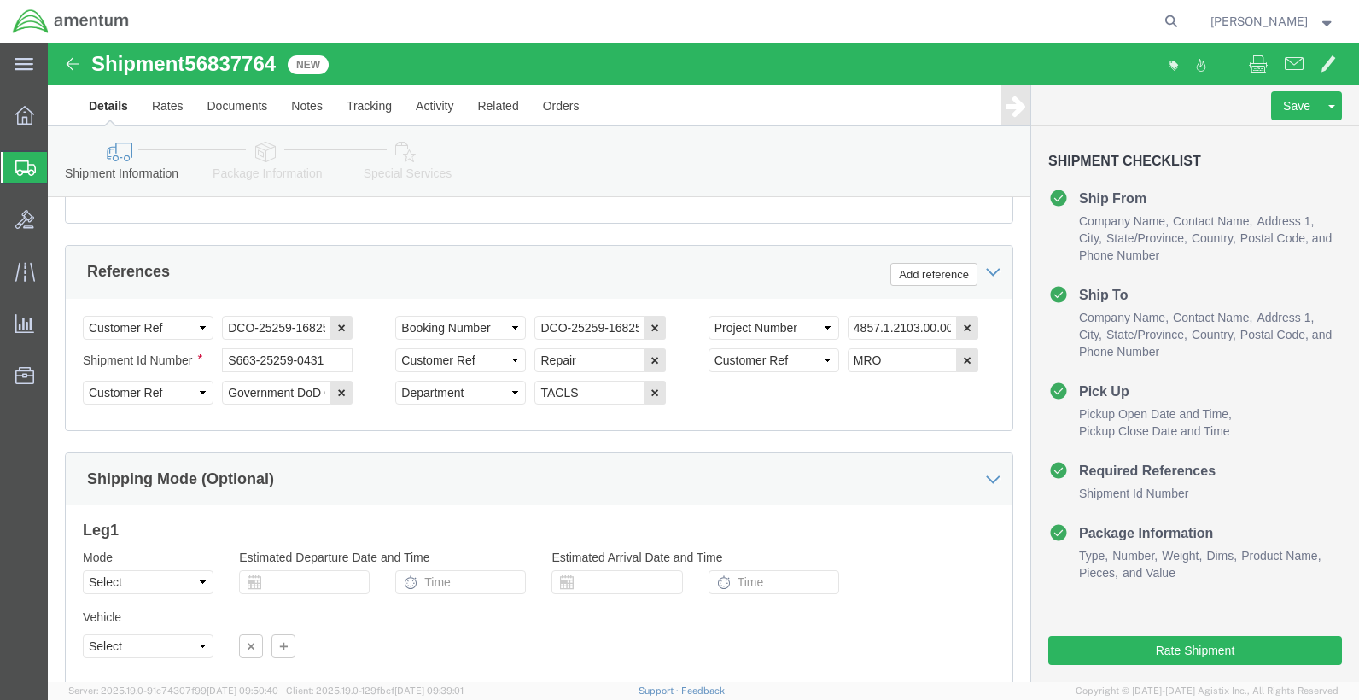
scroll to position [975, 0]
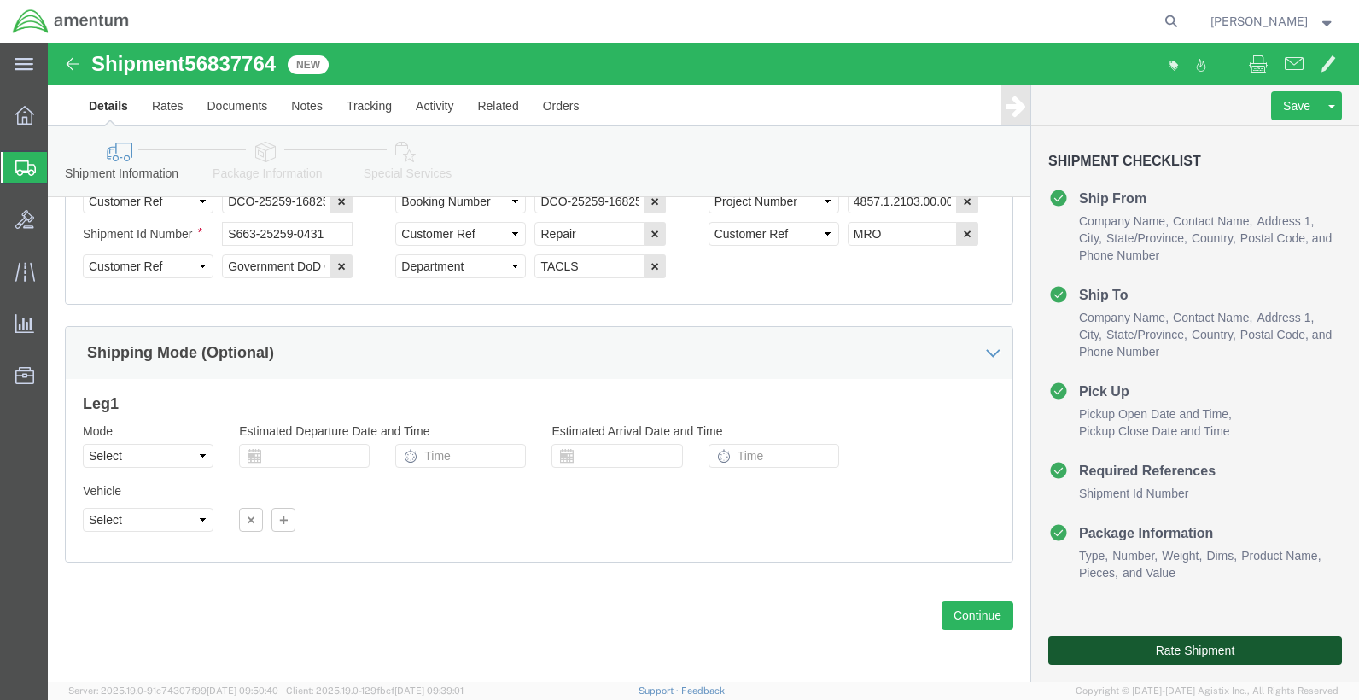
drag, startPoint x: 1009, startPoint y: 607, endPoint x: 780, endPoint y: 566, distance: 232.3
click button "Rate Shipment"
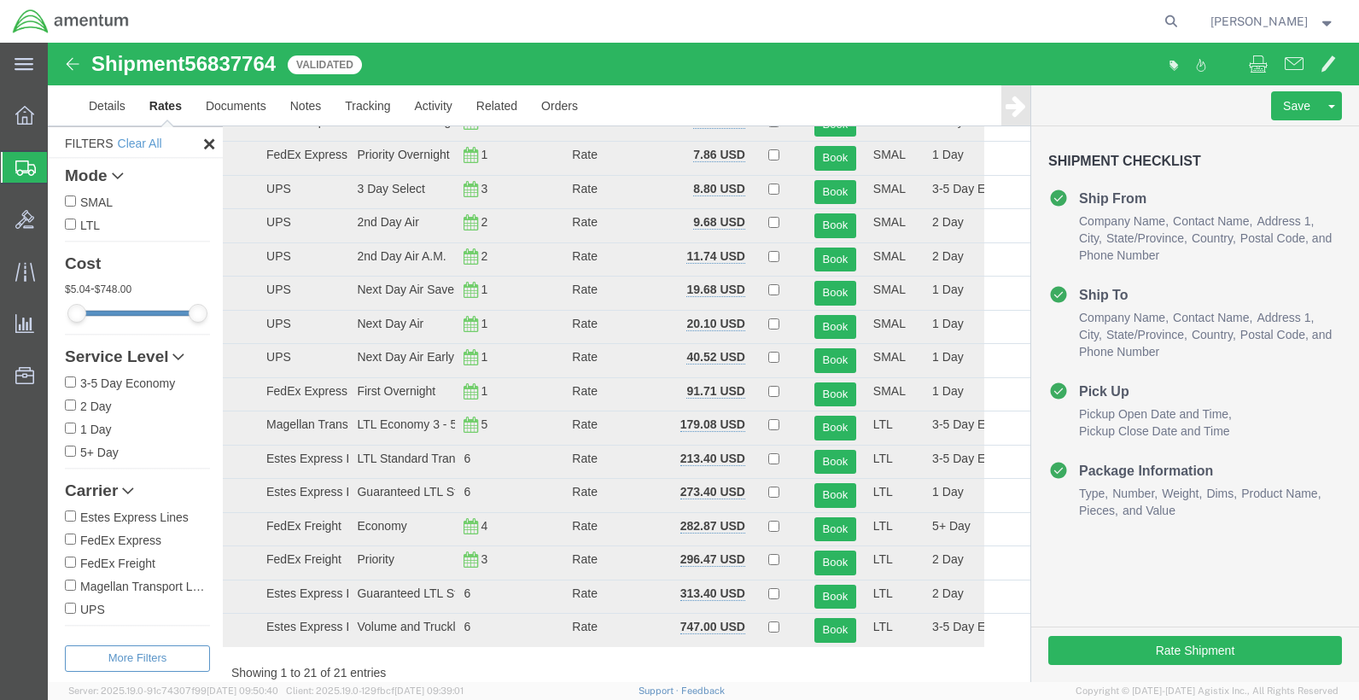
scroll to position [0, 0]
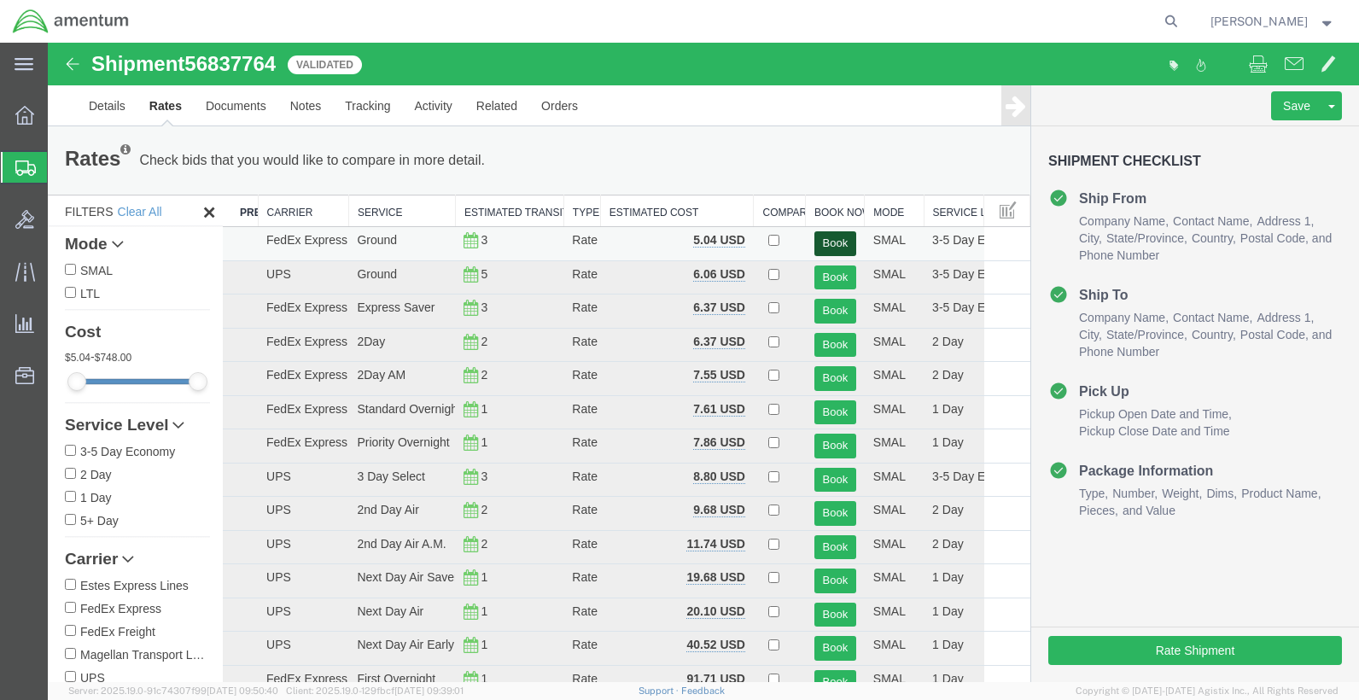
click at [826, 248] on button "Book" at bounding box center [835, 243] width 42 height 25
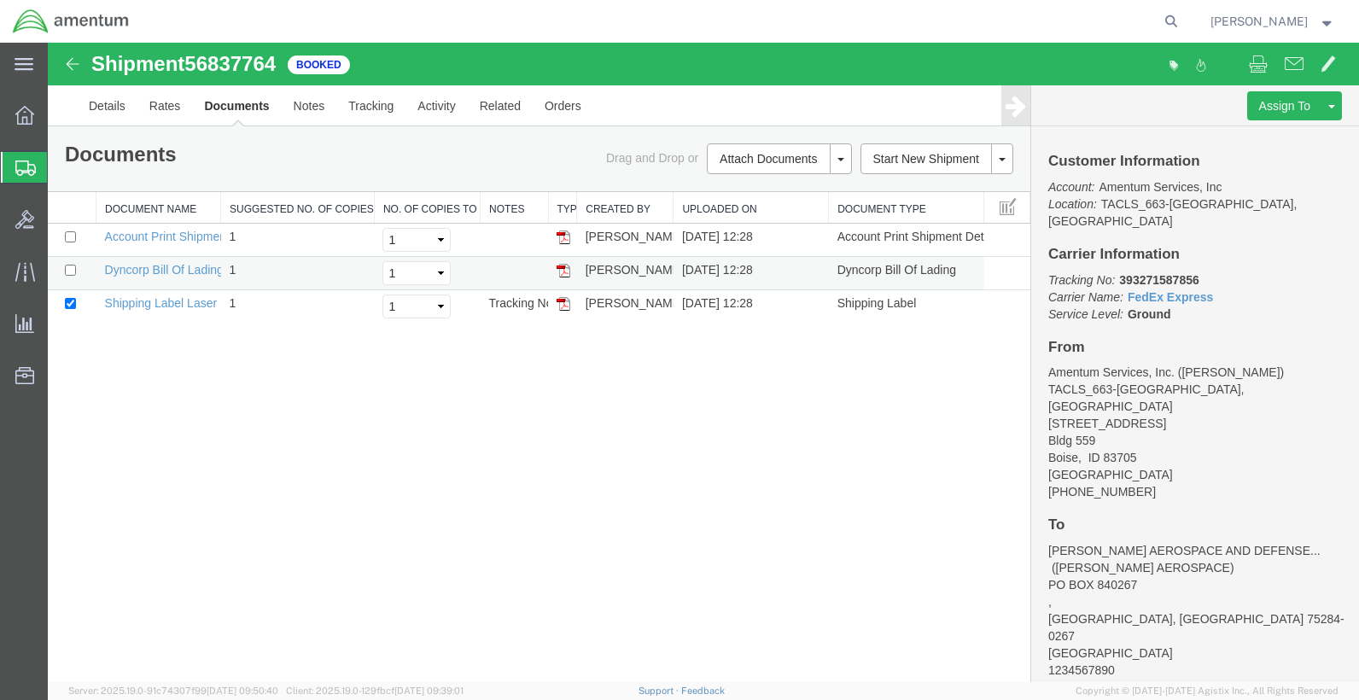
drag, startPoint x: 564, startPoint y: 271, endPoint x: 552, endPoint y: 262, distance: 14.7
click at [564, 271] on img at bounding box center [563, 271] width 14 height 14
click at [561, 304] on img at bounding box center [563, 304] width 14 height 14
click at [113, 98] on link "Details" at bounding box center [107, 105] width 61 height 41
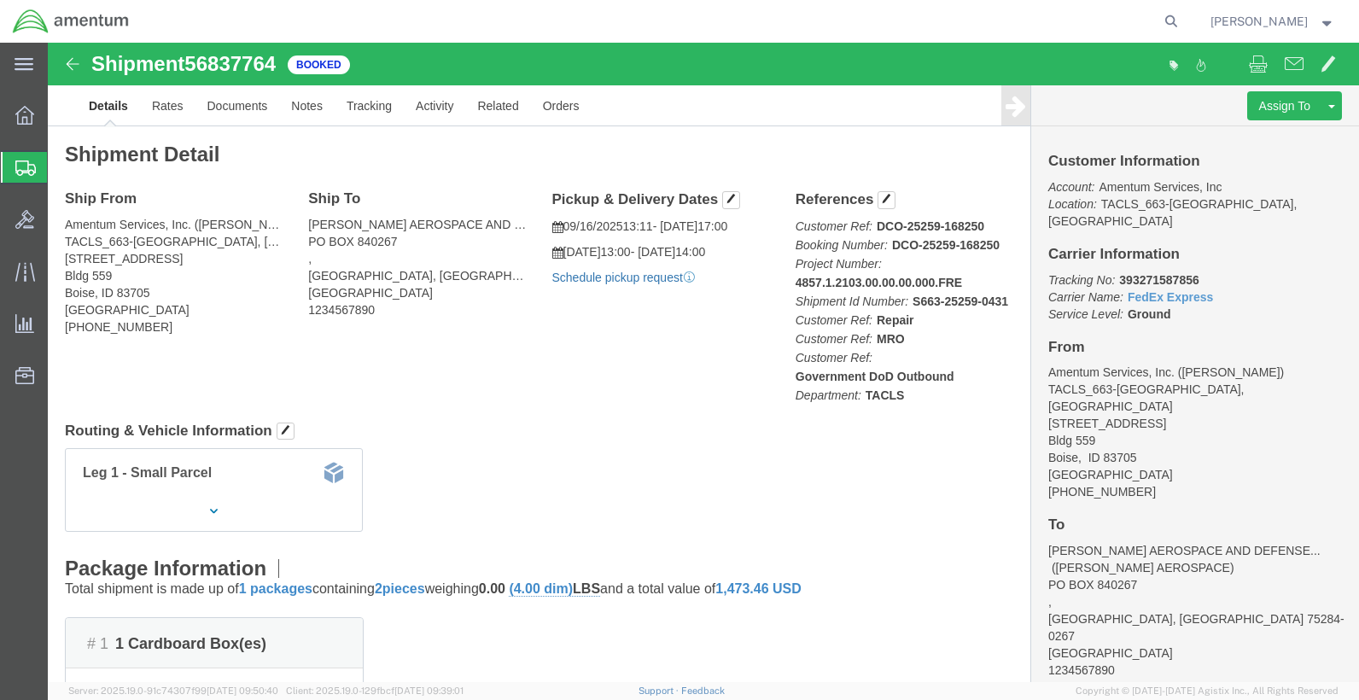
click link "Schedule pickup request"
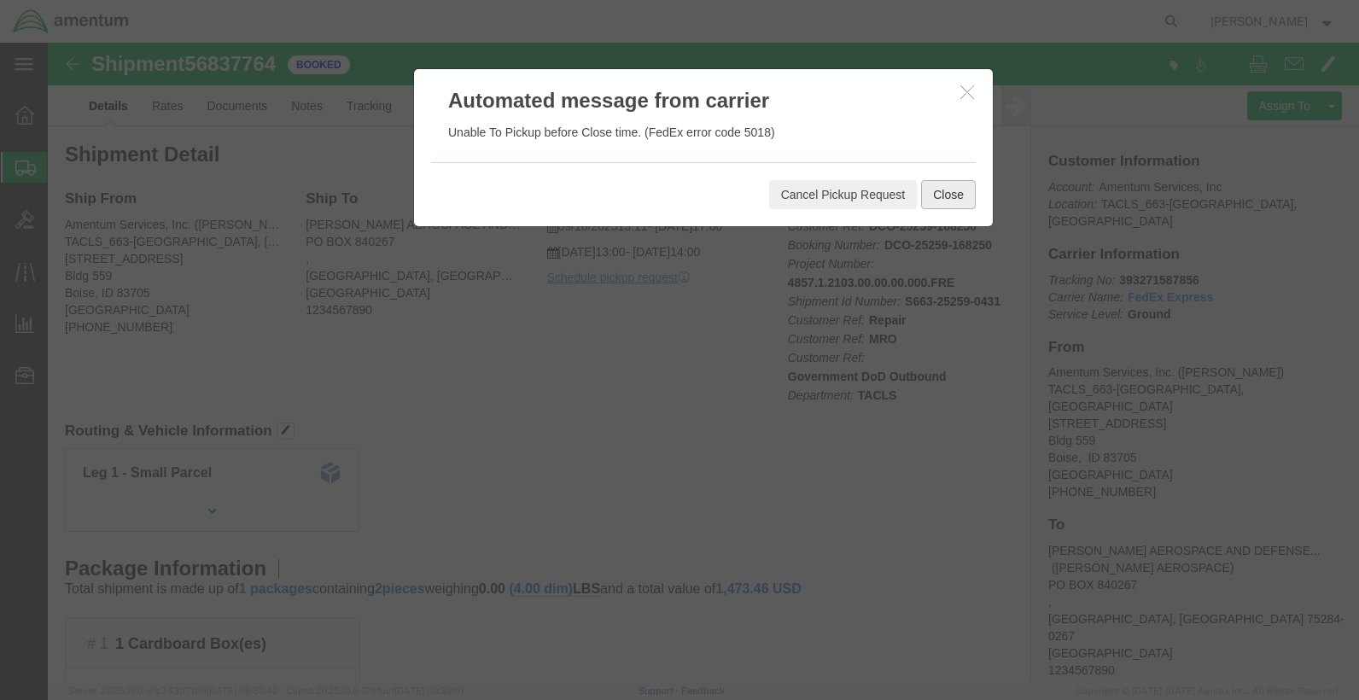
click button "Close"
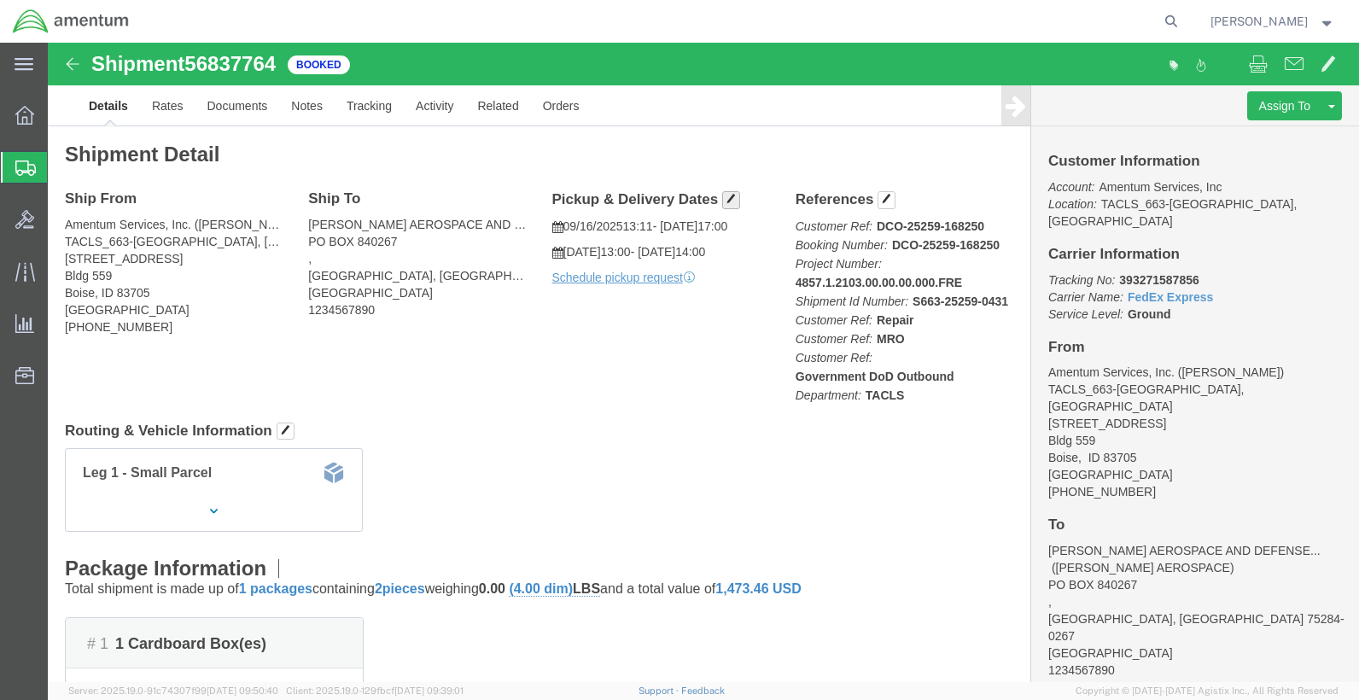
click span "button"
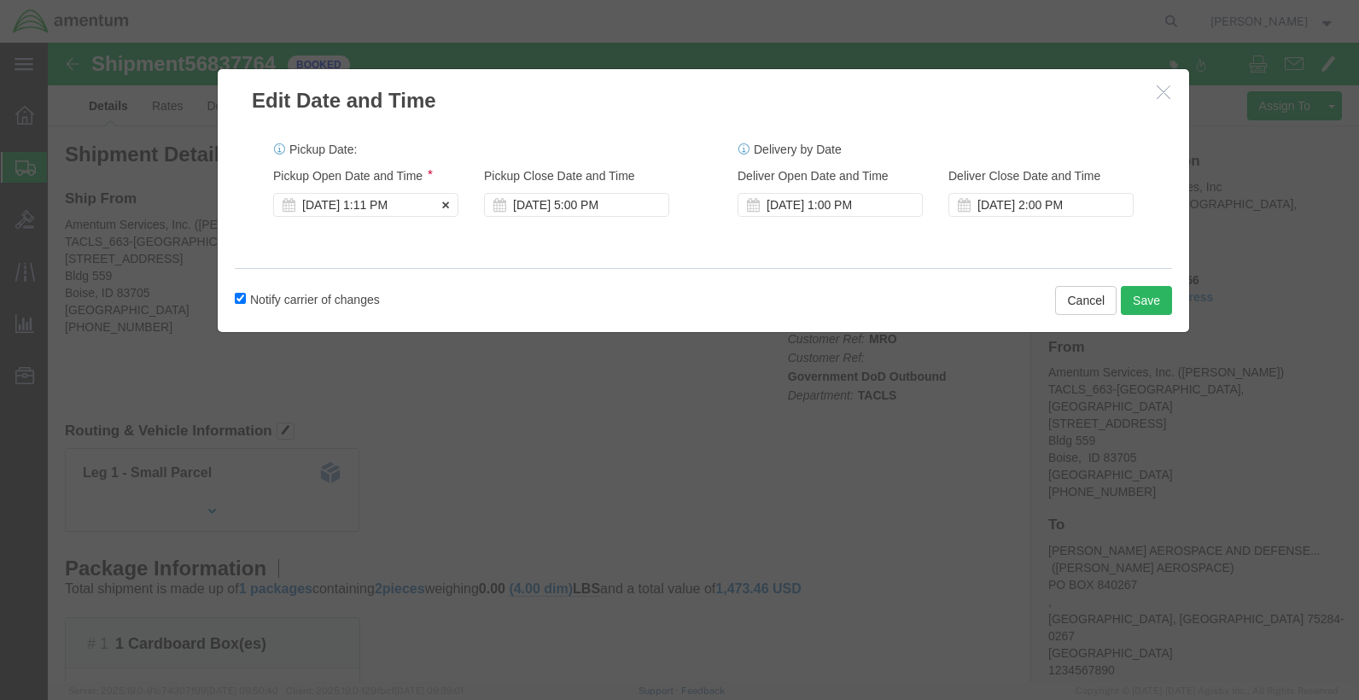
click div "[DATE] 1:11 PM"
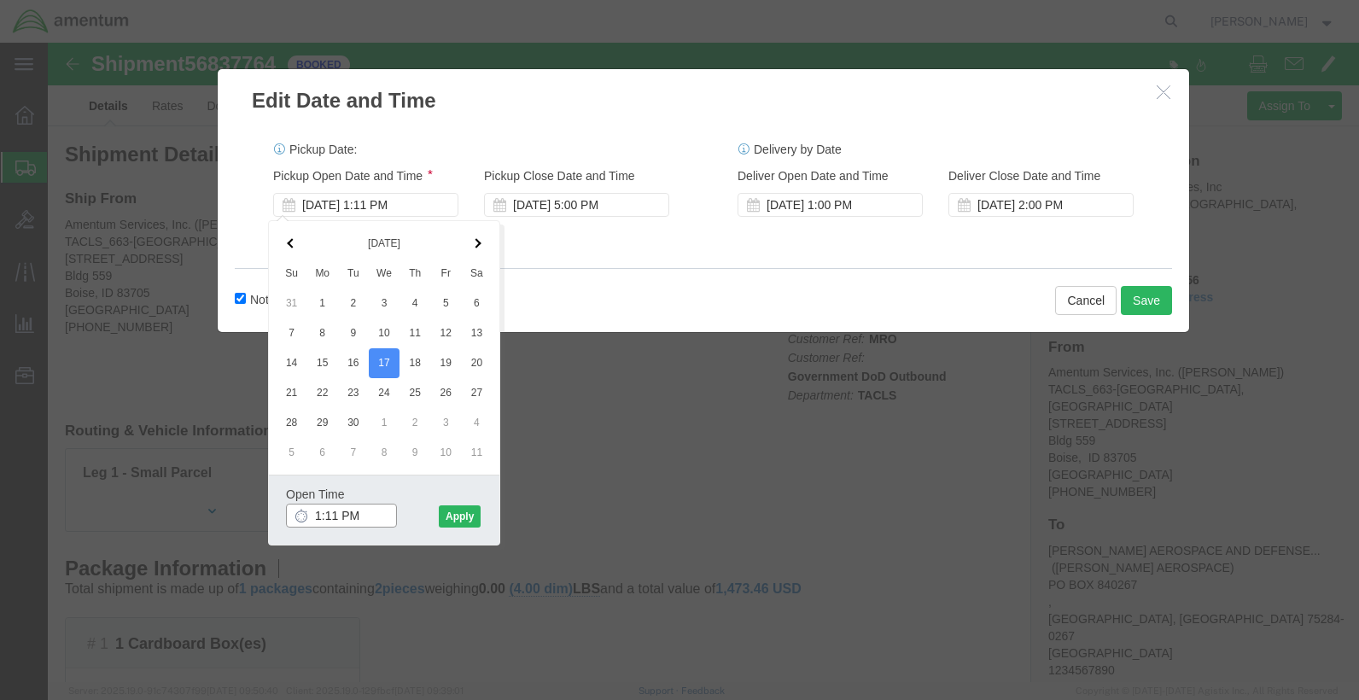
drag, startPoint x: 319, startPoint y: 476, endPoint x: 213, endPoint y: 480, distance: 105.9
click div "Edit Date and Time Pickup Date: Pickup Start Date Pickup Start Time Pickup Open…"
type input "6:00 AM"
click button "Apply"
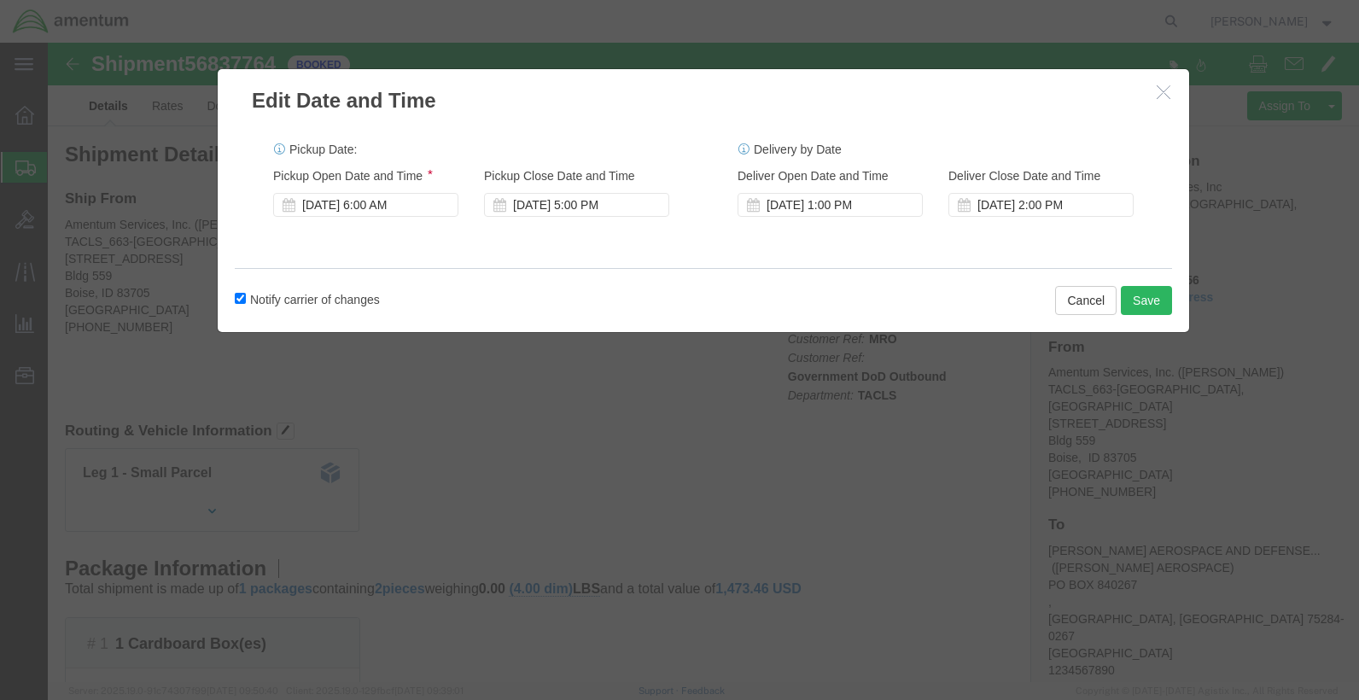
click div "Pickup Date: Pickup Start Date Pickup Start Time Pickup Open Date and Time [DAT…"
click button "Save"
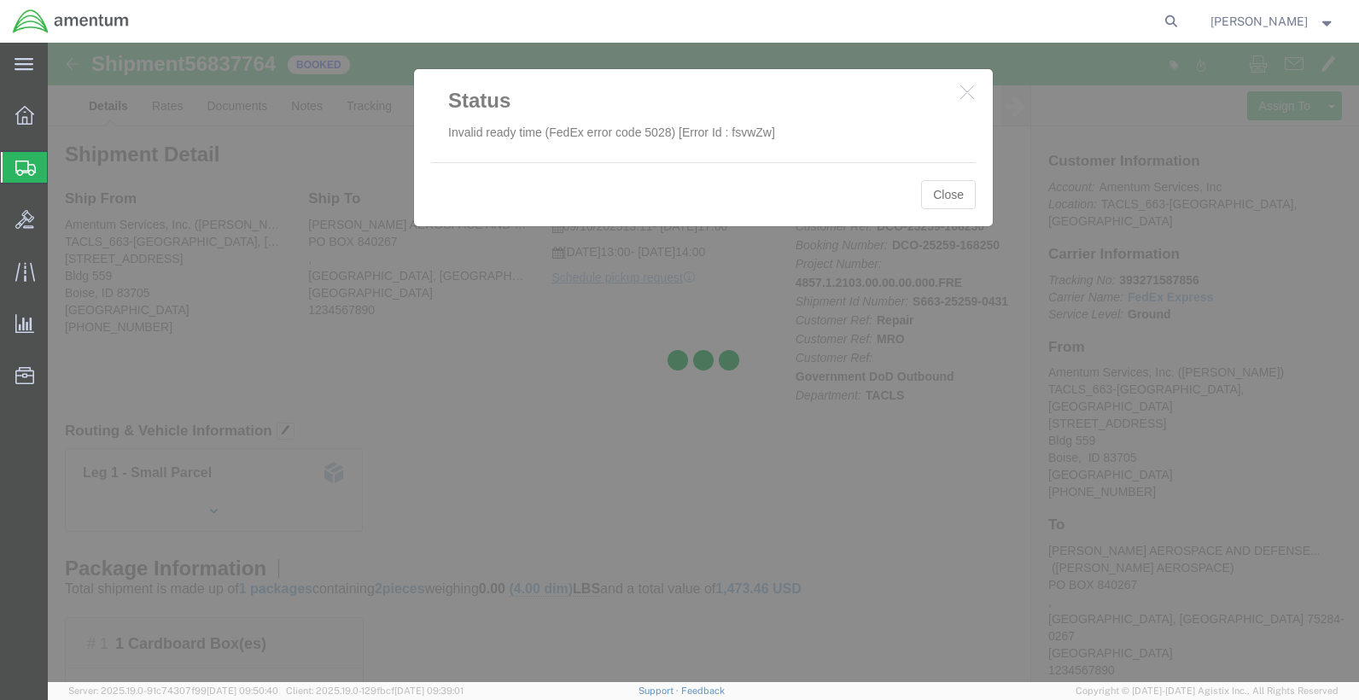
click at [946, 195] on div at bounding box center [703, 362] width 1311 height 639
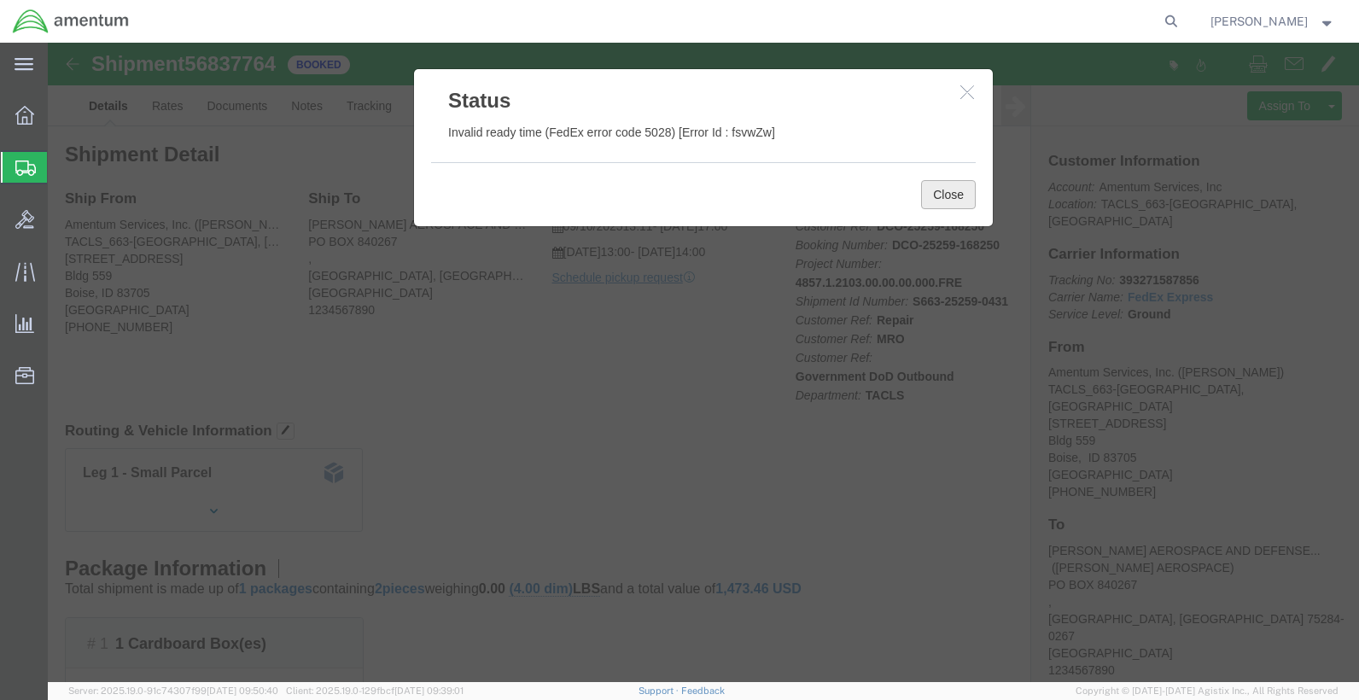
click button "Close"
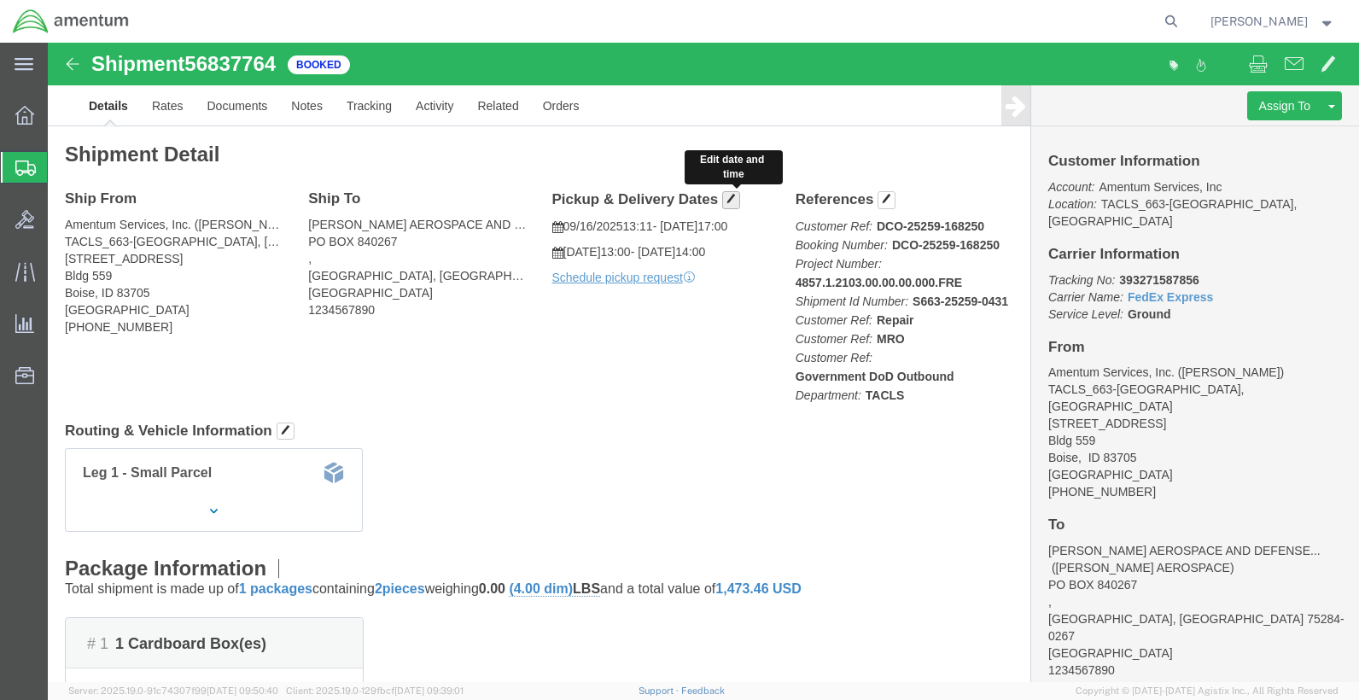
click span "button"
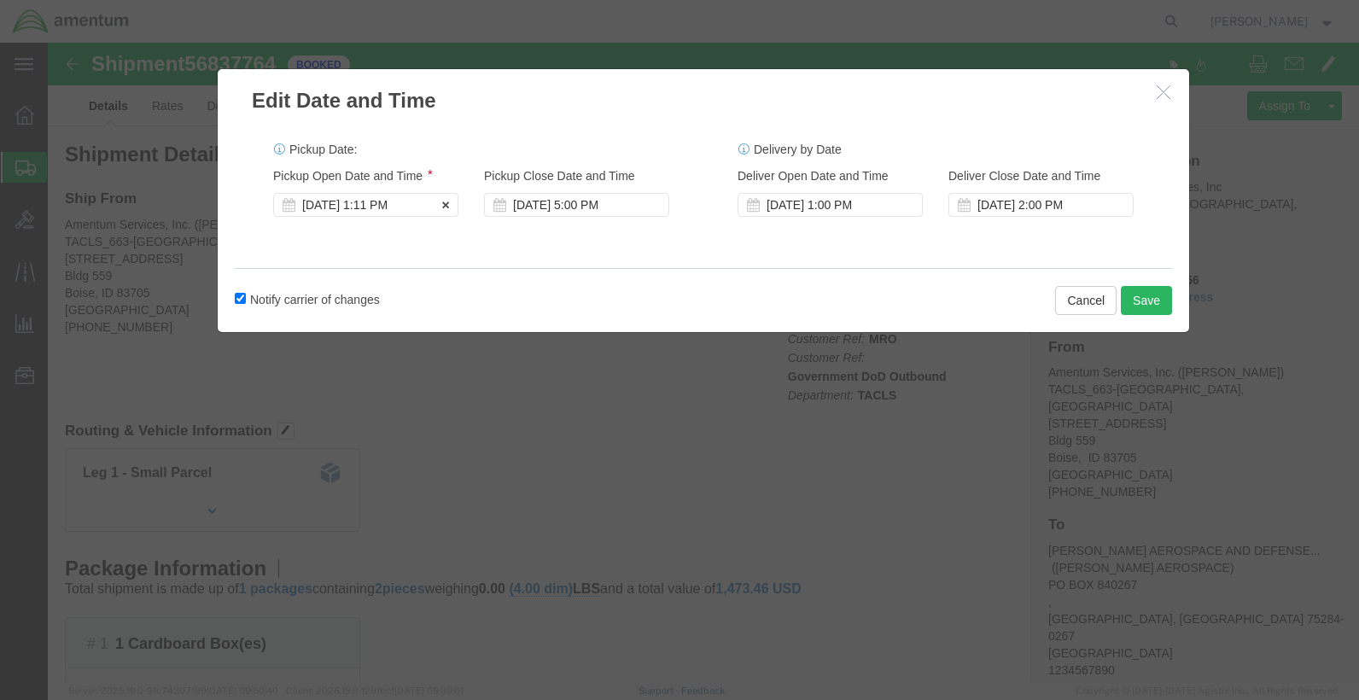
click div "[DATE] 1:11 PM"
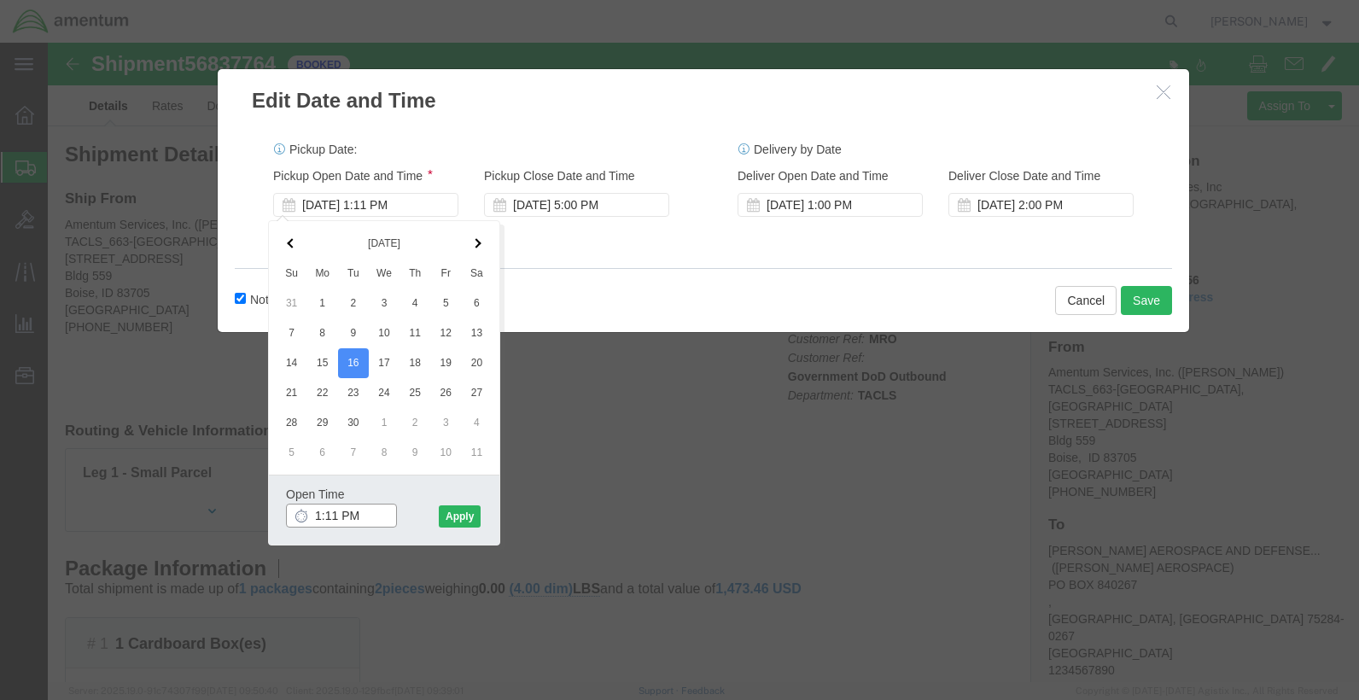
click input "1:11 PM"
type input "2:00 PM"
click button "Apply"
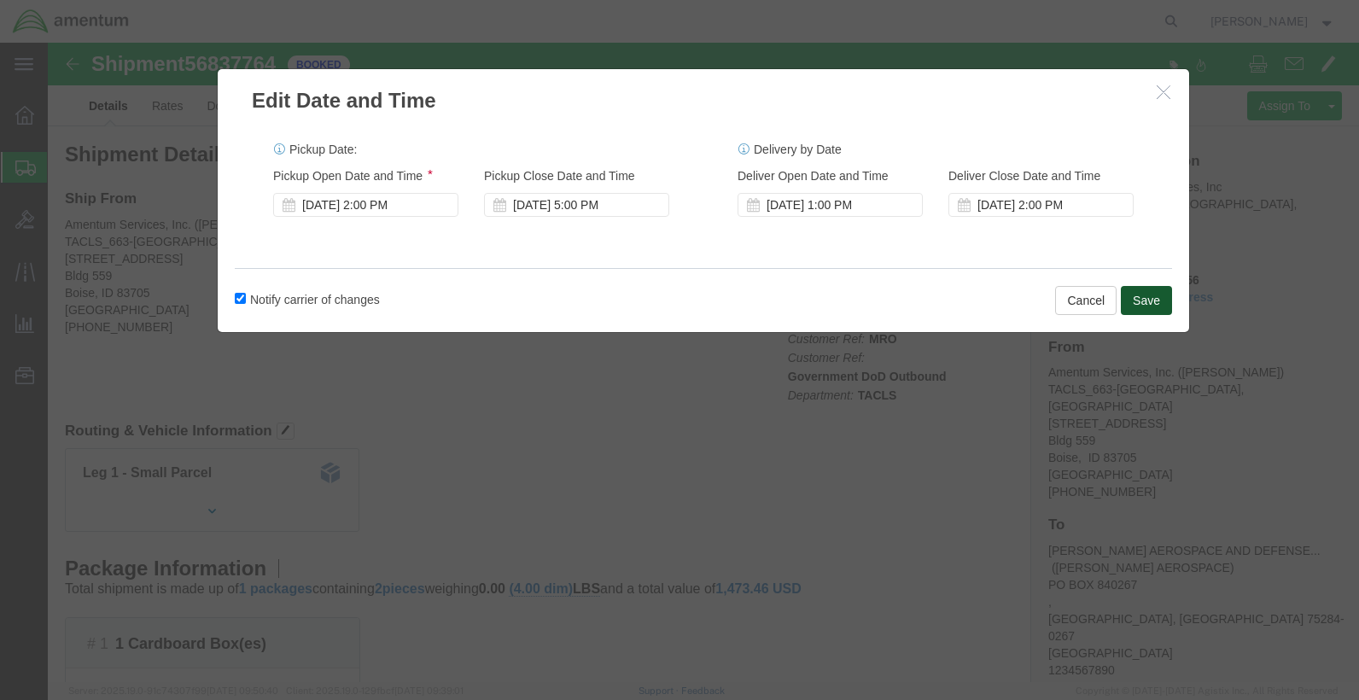
click button "Save"
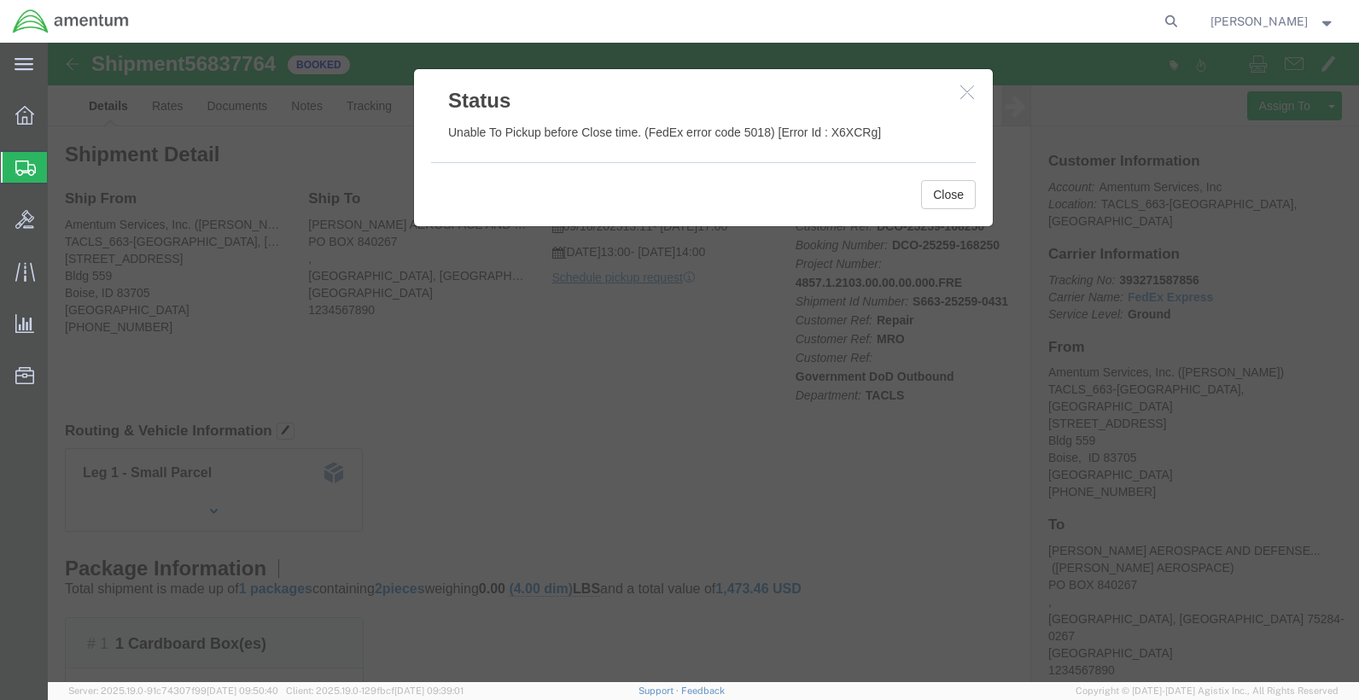
click h3 "Status"
click icon "button"
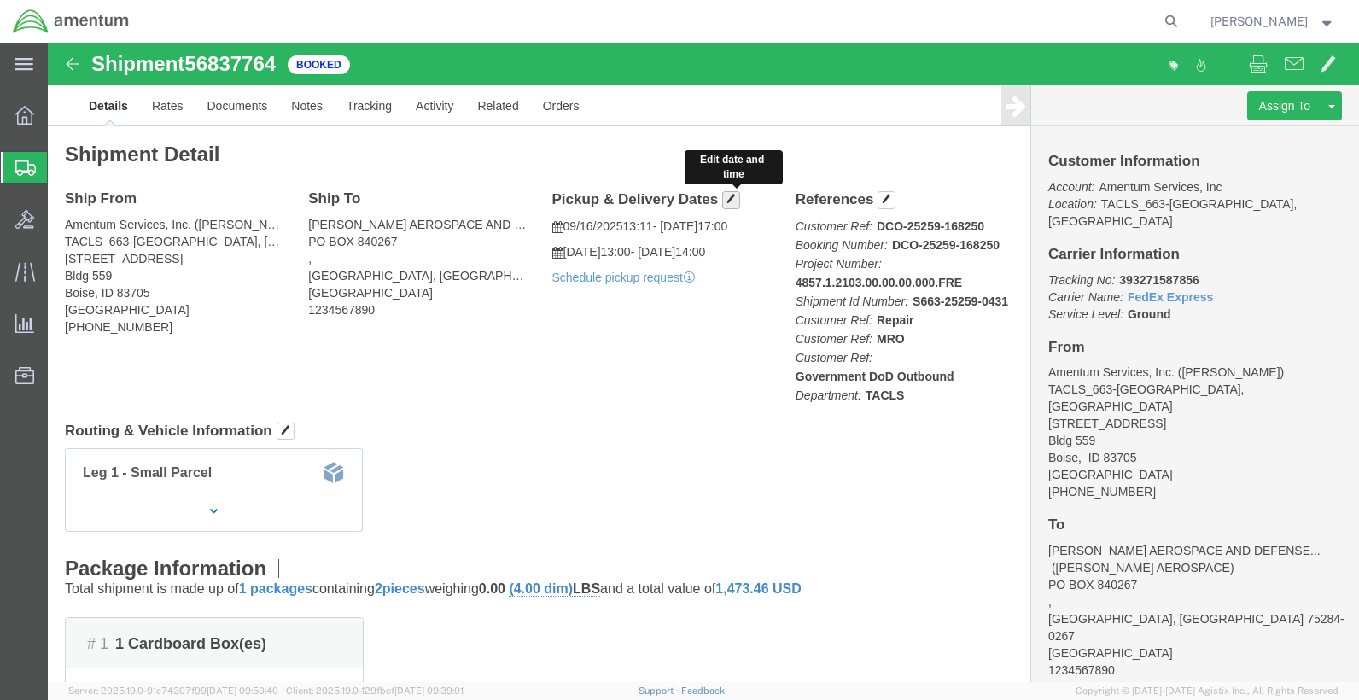
click button "button"
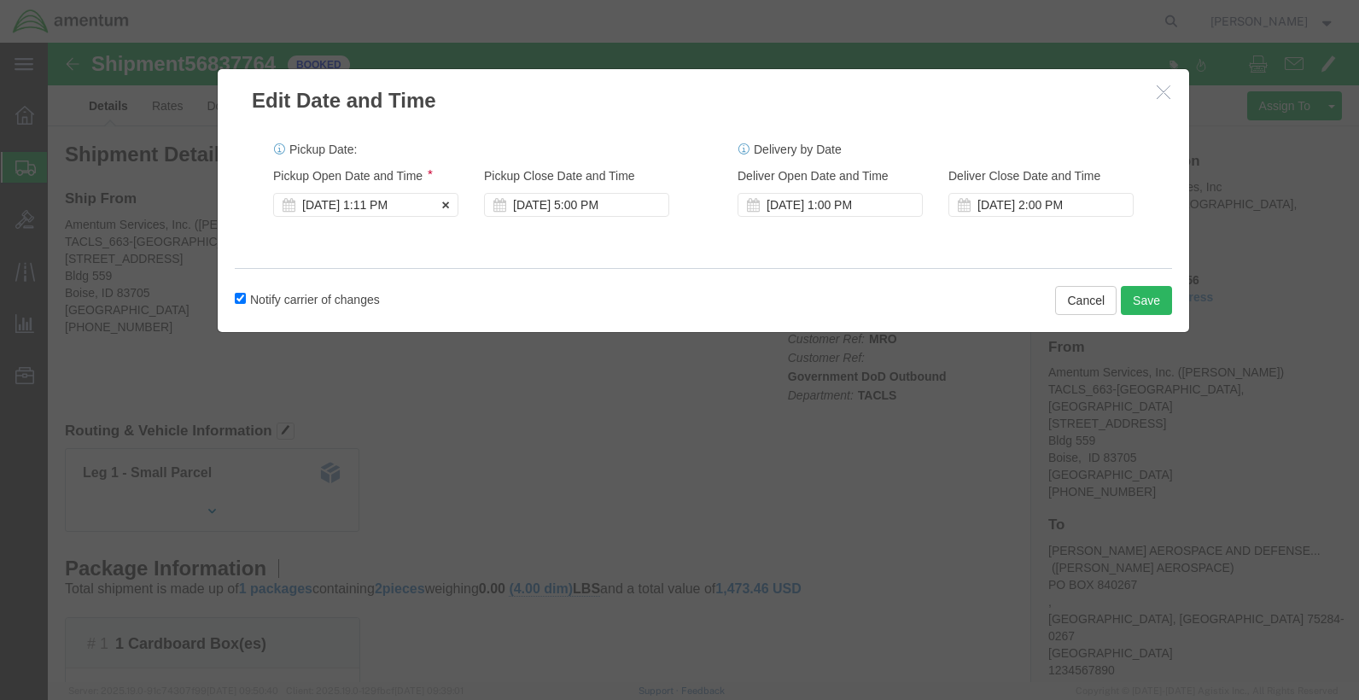
click div "[DATE] 1:11 PM"
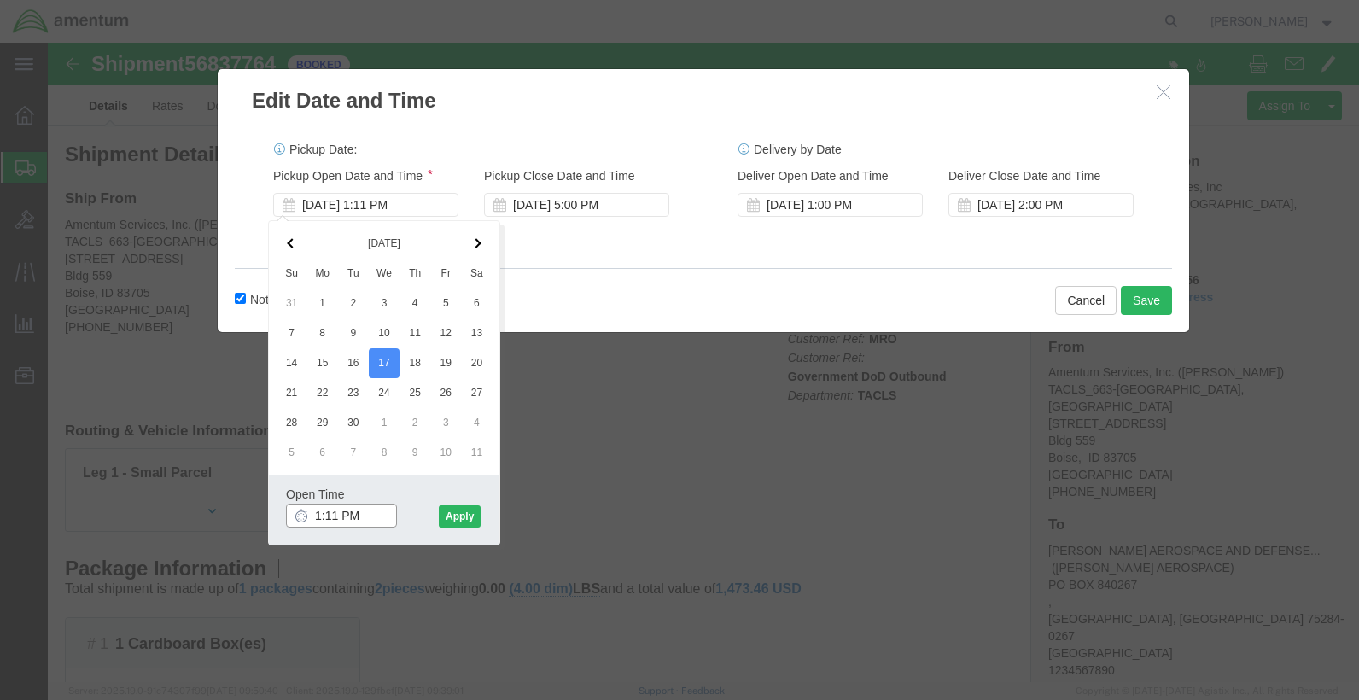
click input "1:11 PM"
type input "8:00 AM"
click button "Apply"
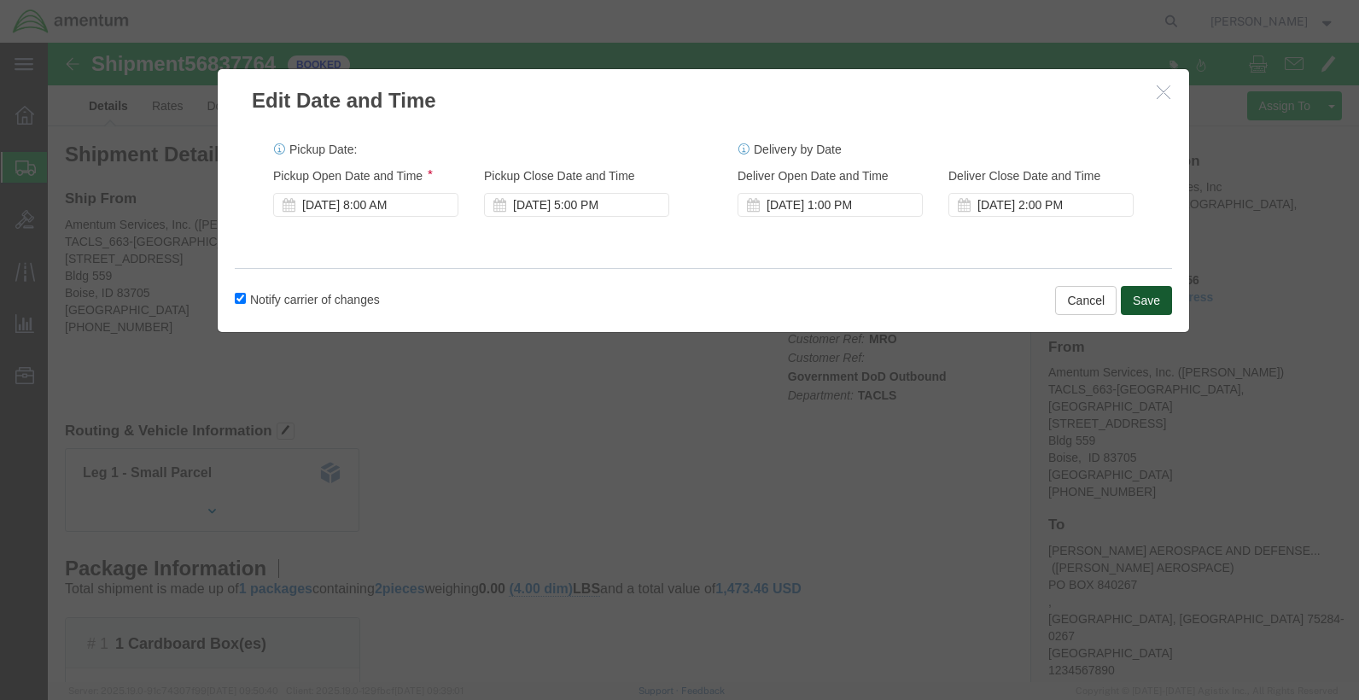
click button "Save"
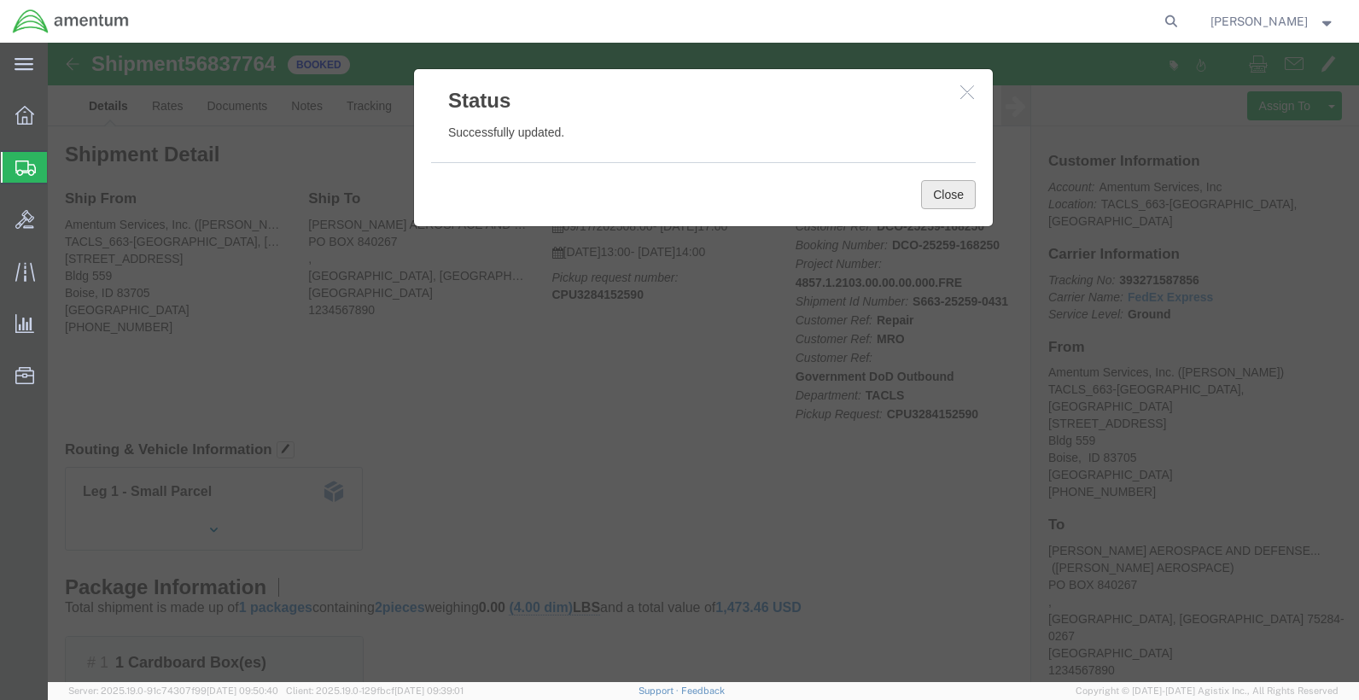
click button "Close"
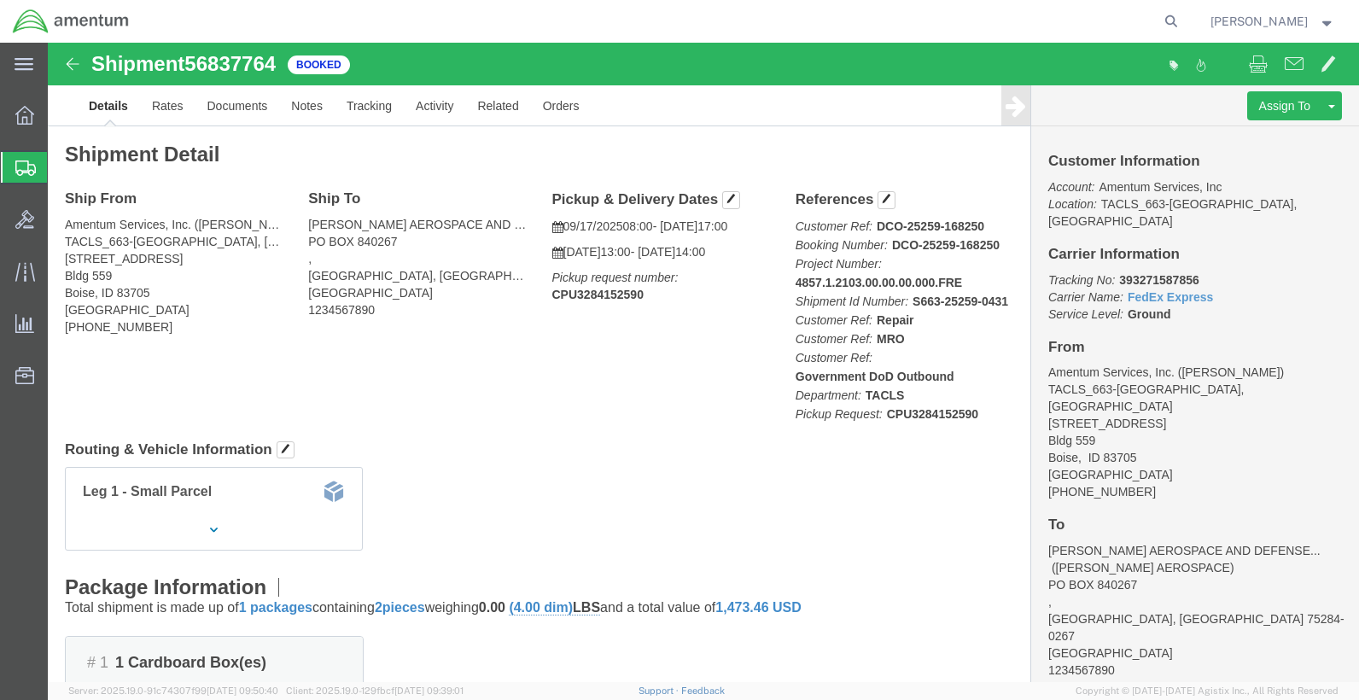
click at [15, 166] on div at bounding box center [25, 167] width 48 height 31
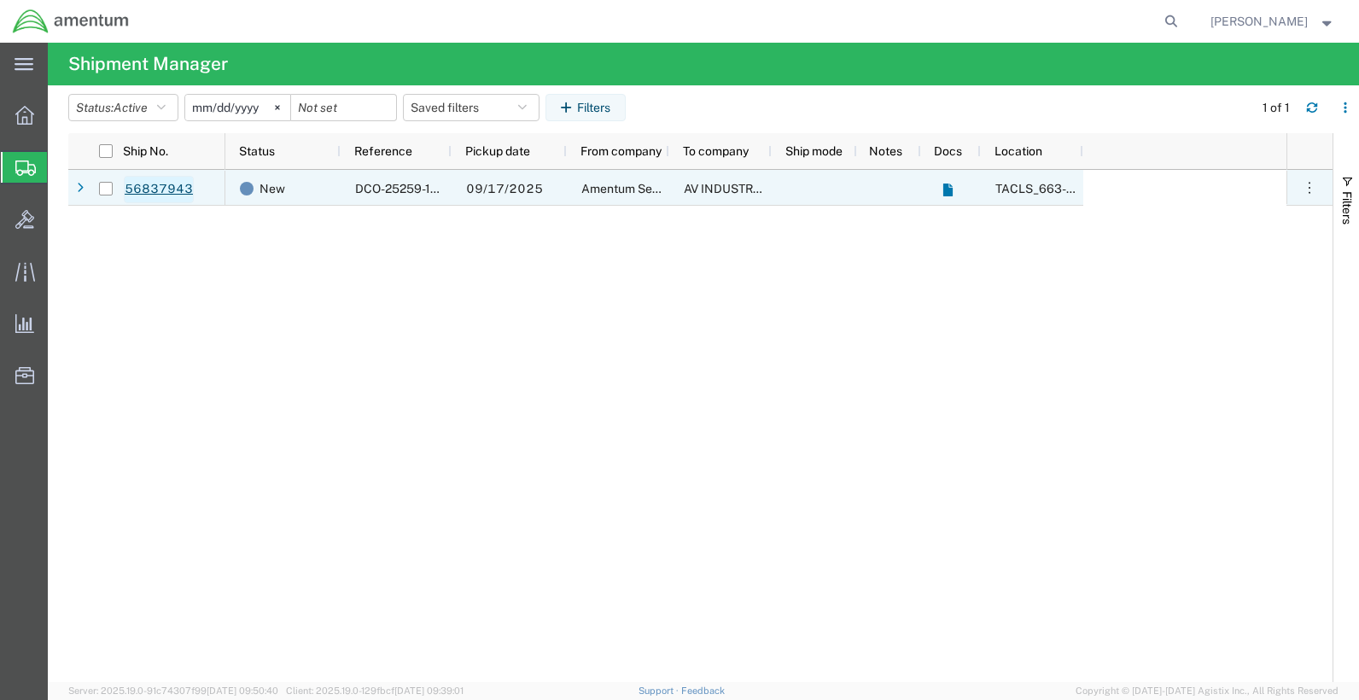
click at [166, 189] on link "56837943" at bounding box center [159, 189] width 70 height 27
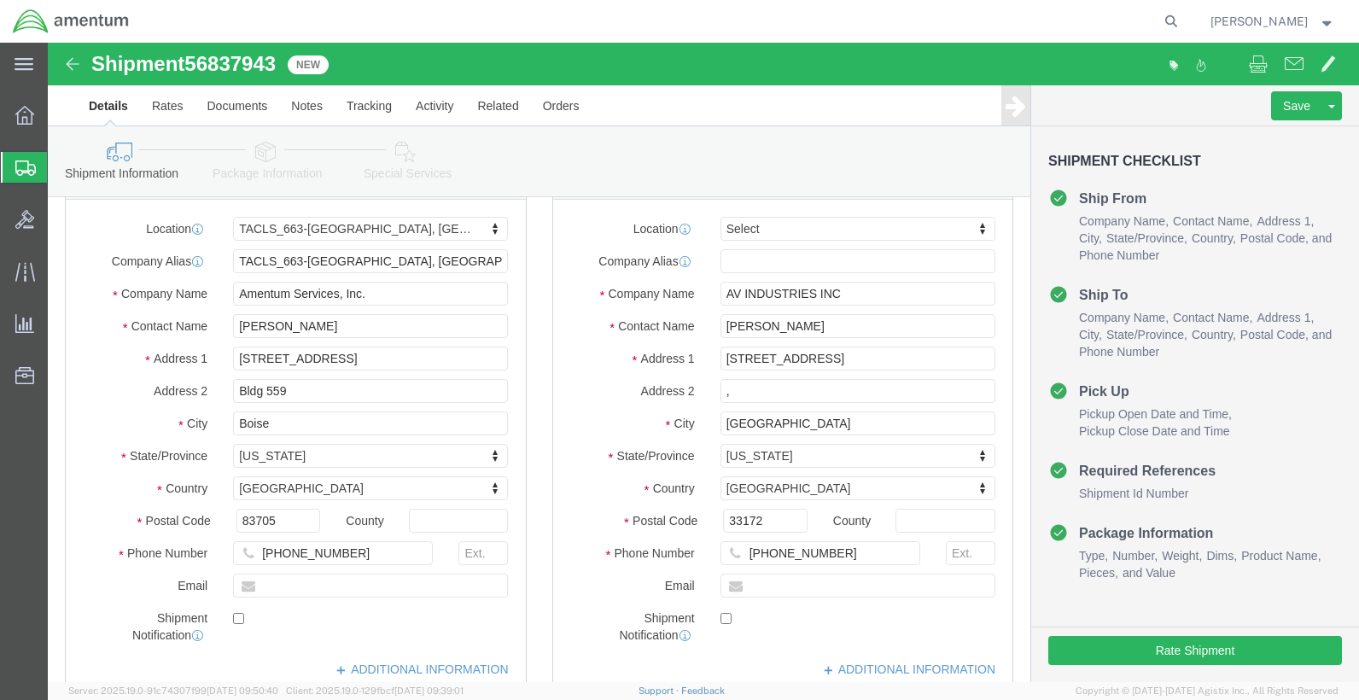
select select "42730"
select select
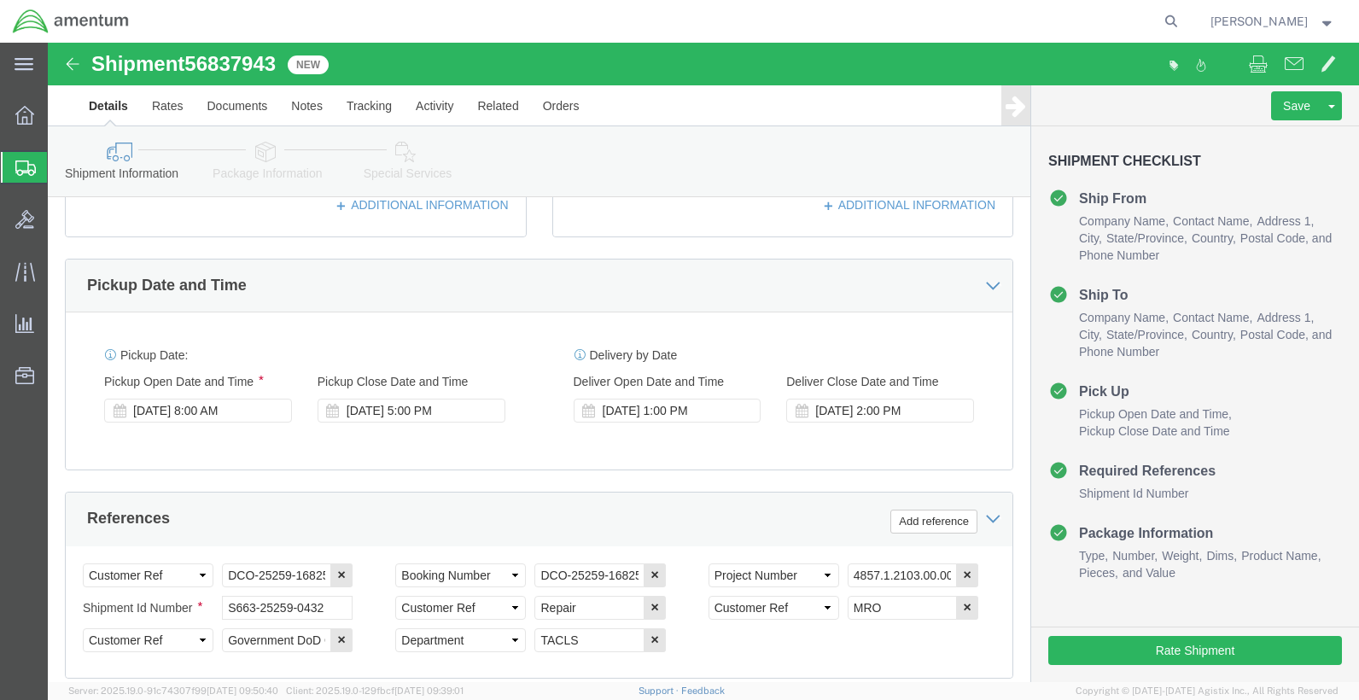
scroll to position [905, 0]
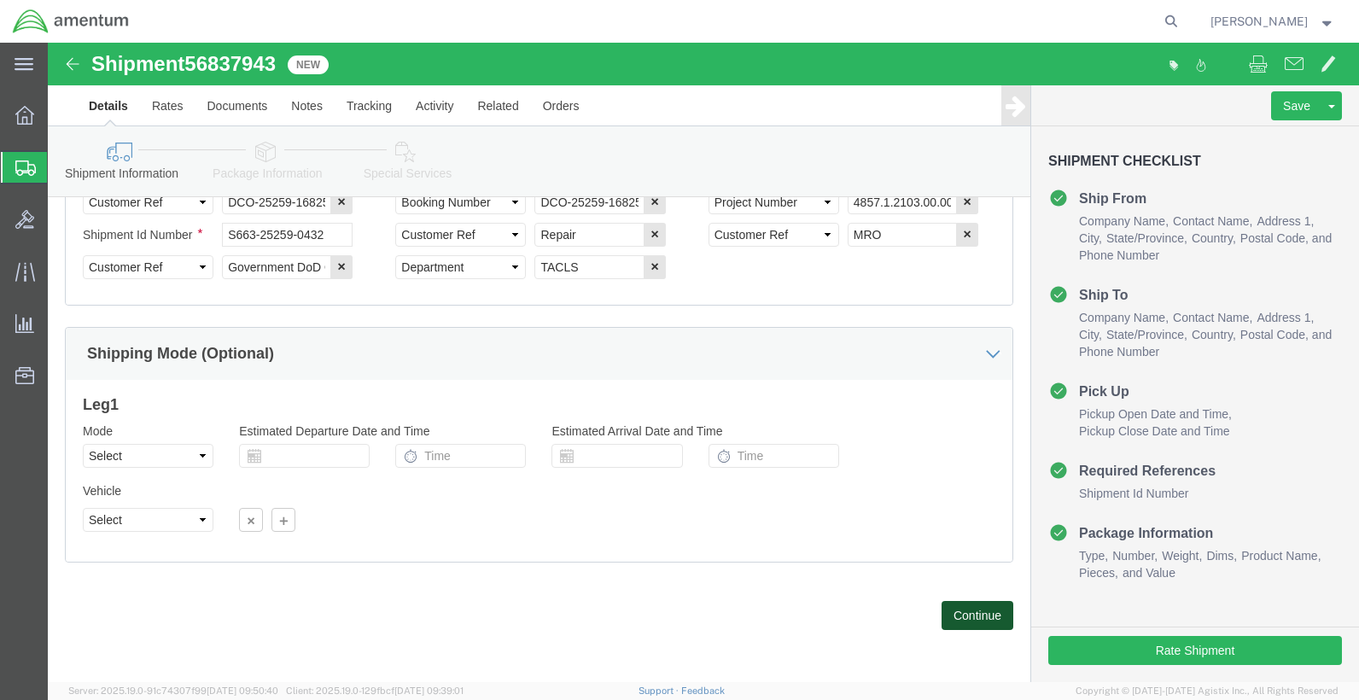
click button "Continue"
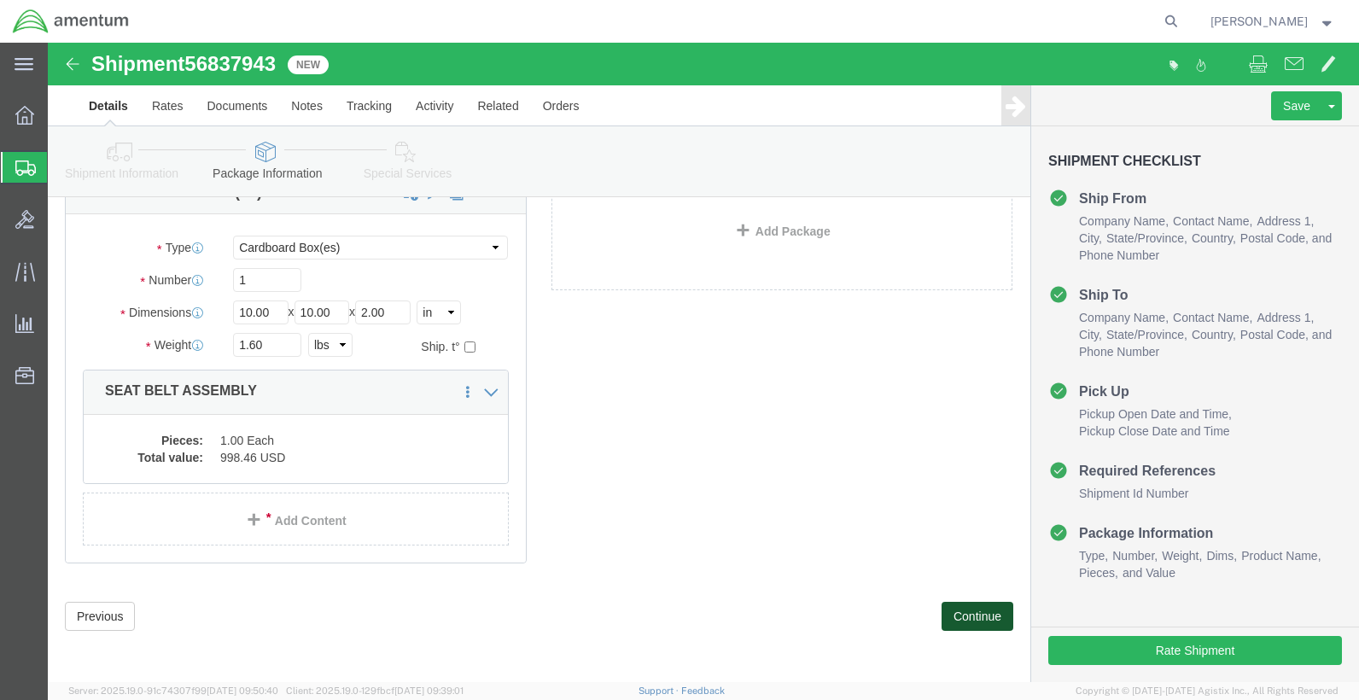
scroll to position [106, 0]
drag, startPoint x: 902, startPoint y: 561, endPoint x: 871, endPoint y: 562, distance: 30.8
click button "Continue"
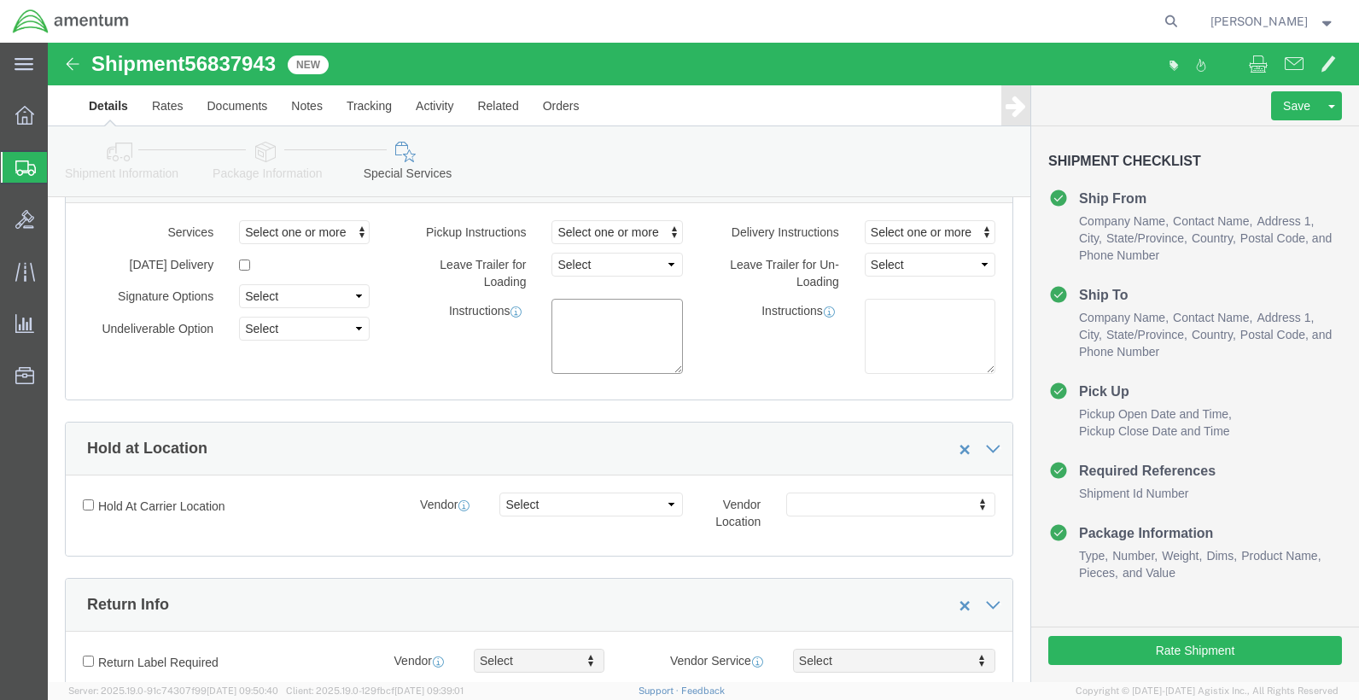
click textarea
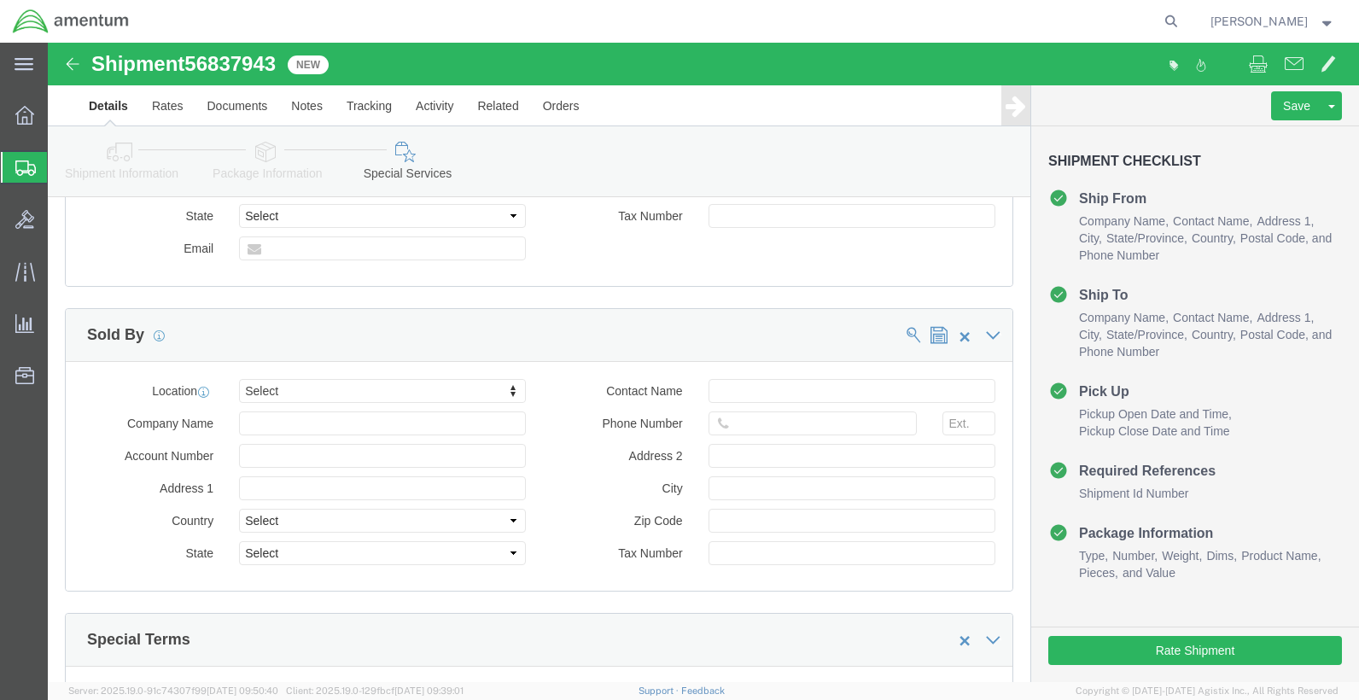
scroll to position [1693, 0]
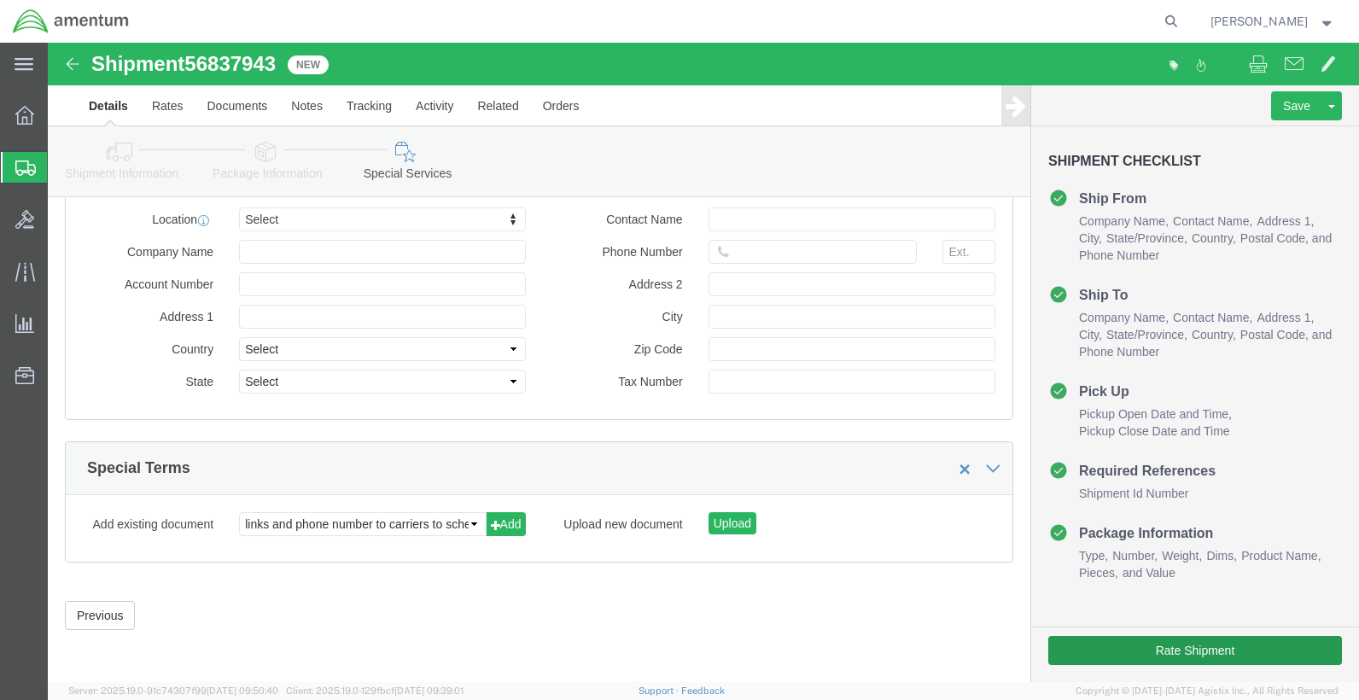
type textarea "INSIDE HANGER PICKUP, CENTER NORTH WALL"
click button "Rate Shipment"
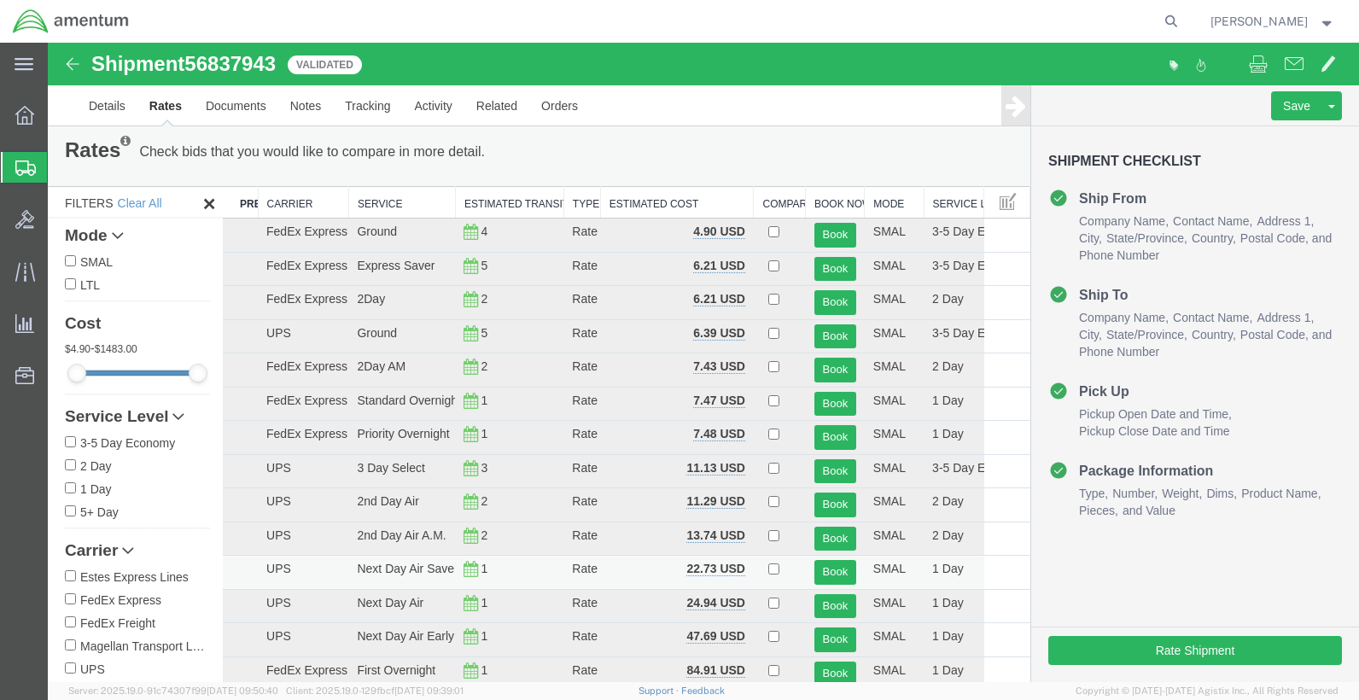
scroll to position [0, 0]
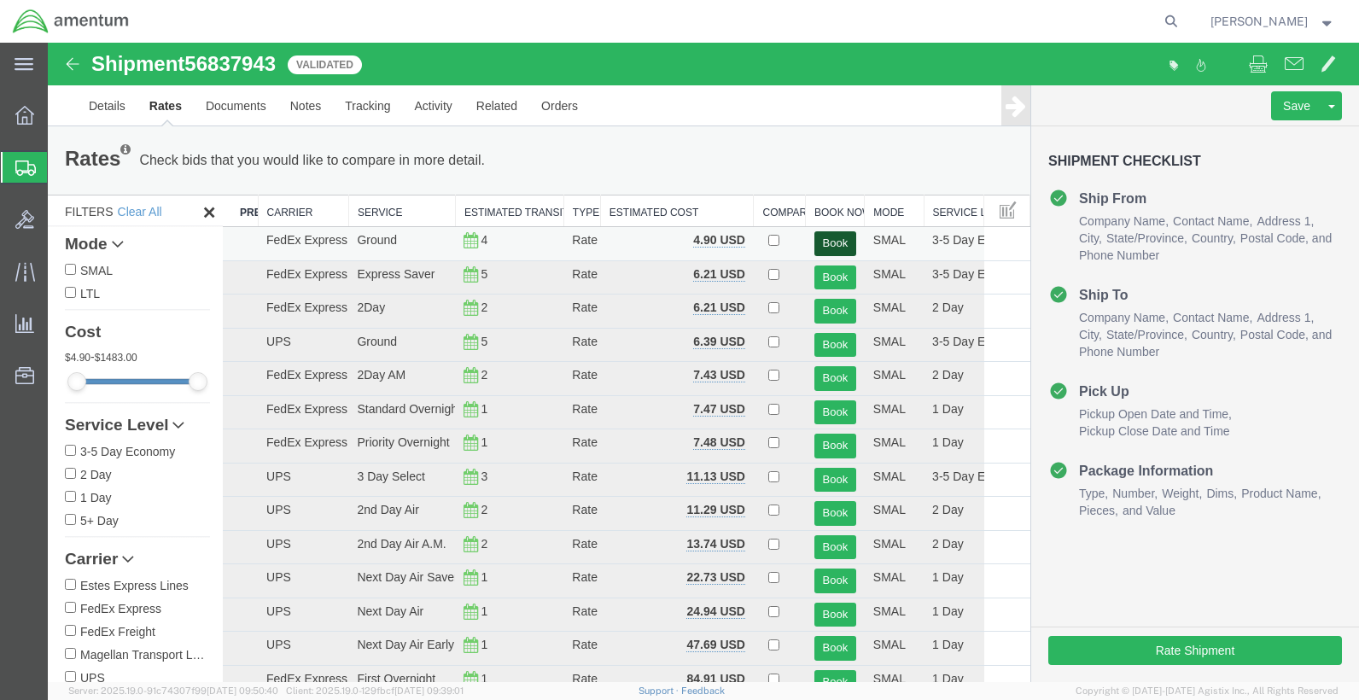
click at [827, 244] on button "Book" at bounding box center [835, 243] width 42 height 25
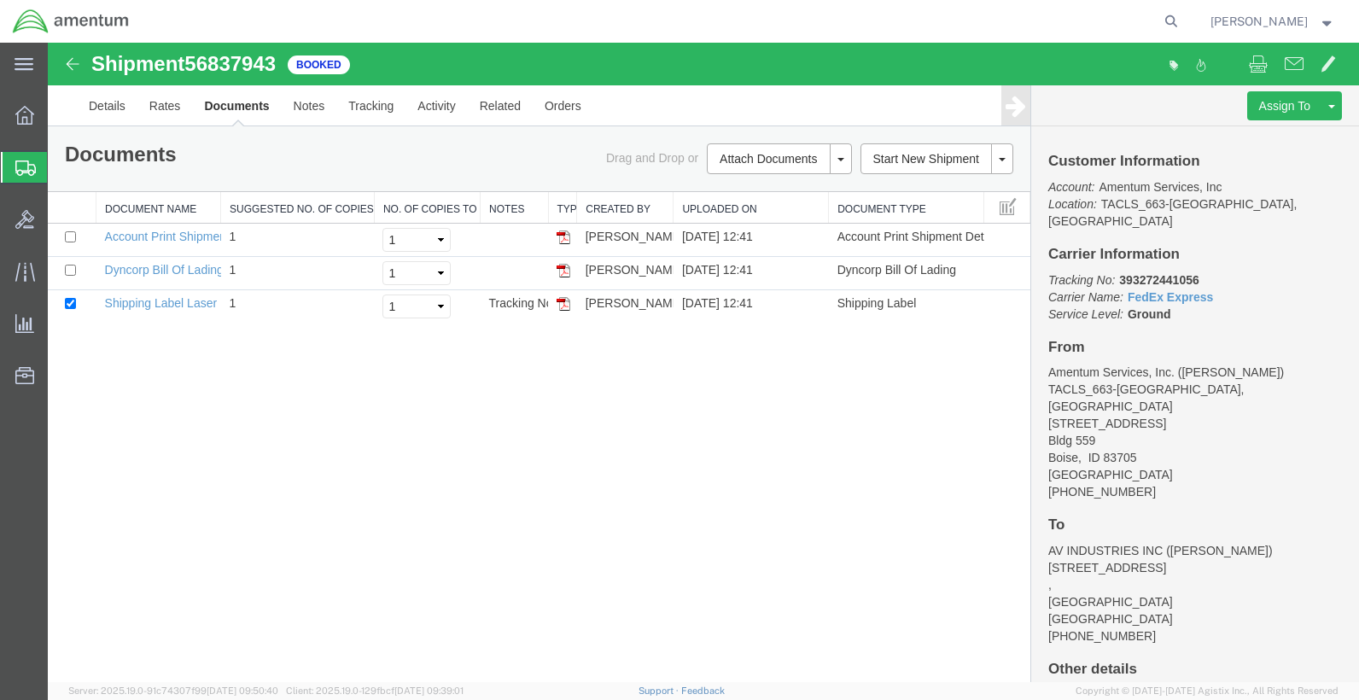
click at [563, 271] on img at bounding box center [563, 271] width 14 height 14
click at [562, 308] on img at bounding box center [563, 304] width 14 height 14
click at [93, 104] on link "Details" at bounding box center [107, 105] width 61 height 41
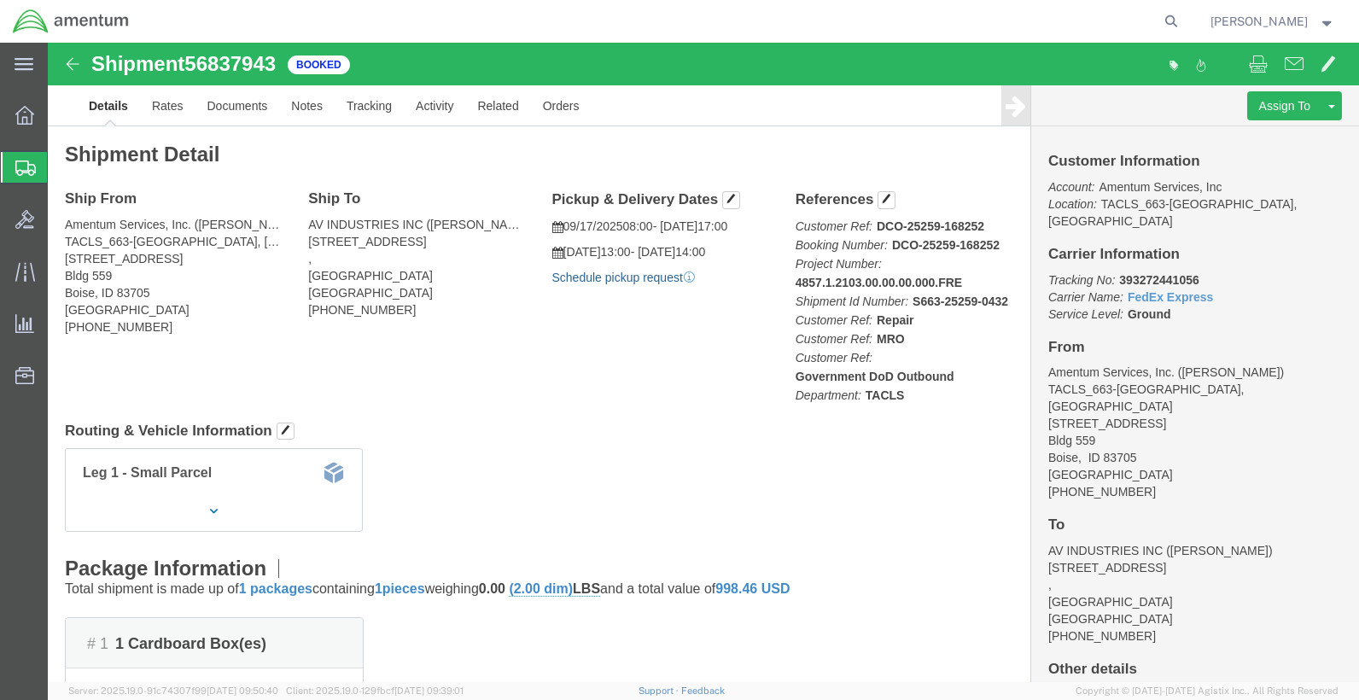
click link "Schedule pickup request"
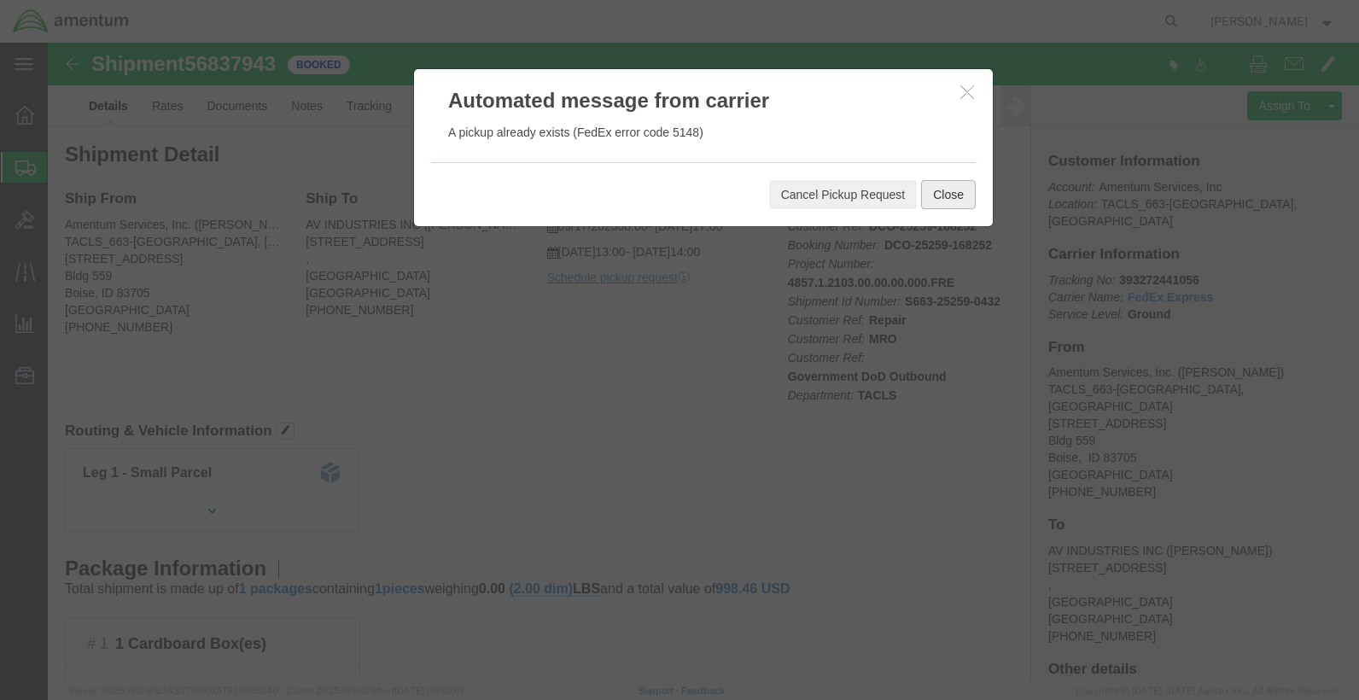
click button "Close"
